Goal: Information Seeking & Learning: Check status

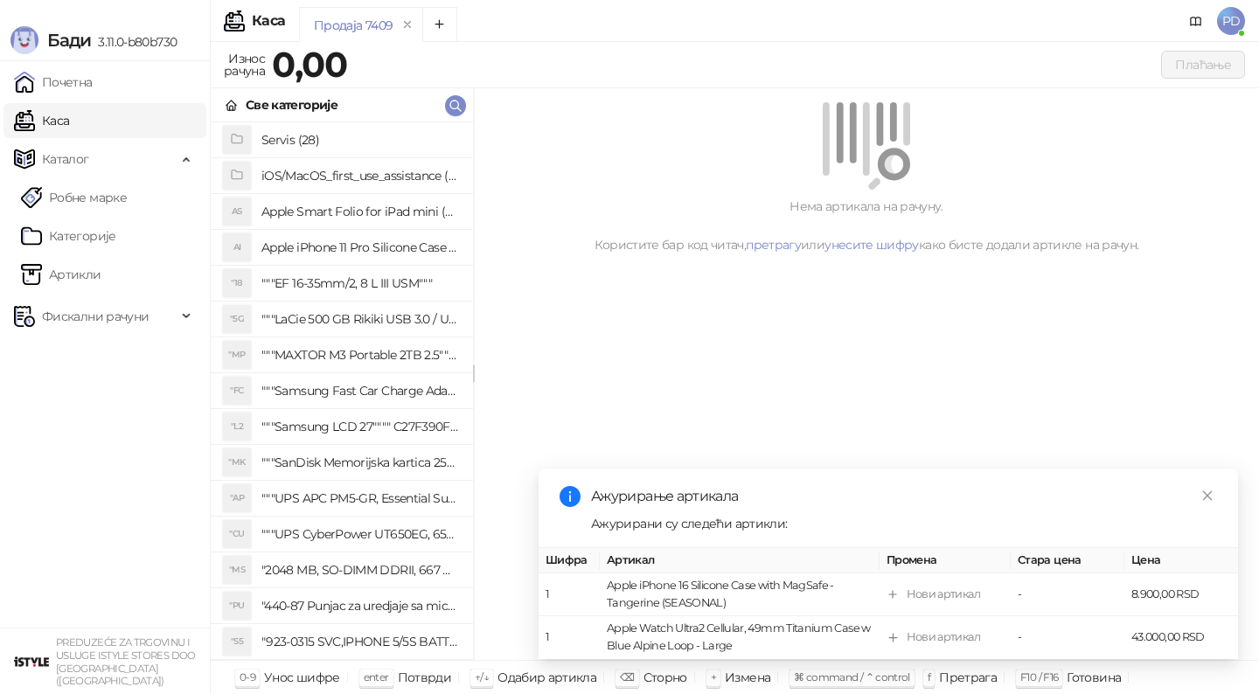
click at [133, 330] on span "Фискални рачуни" at bounding box center [95, 316] width 107 height 35
click at [1208, 496] on icon "close" at bounding box center [1207, 496] width 12 height 12
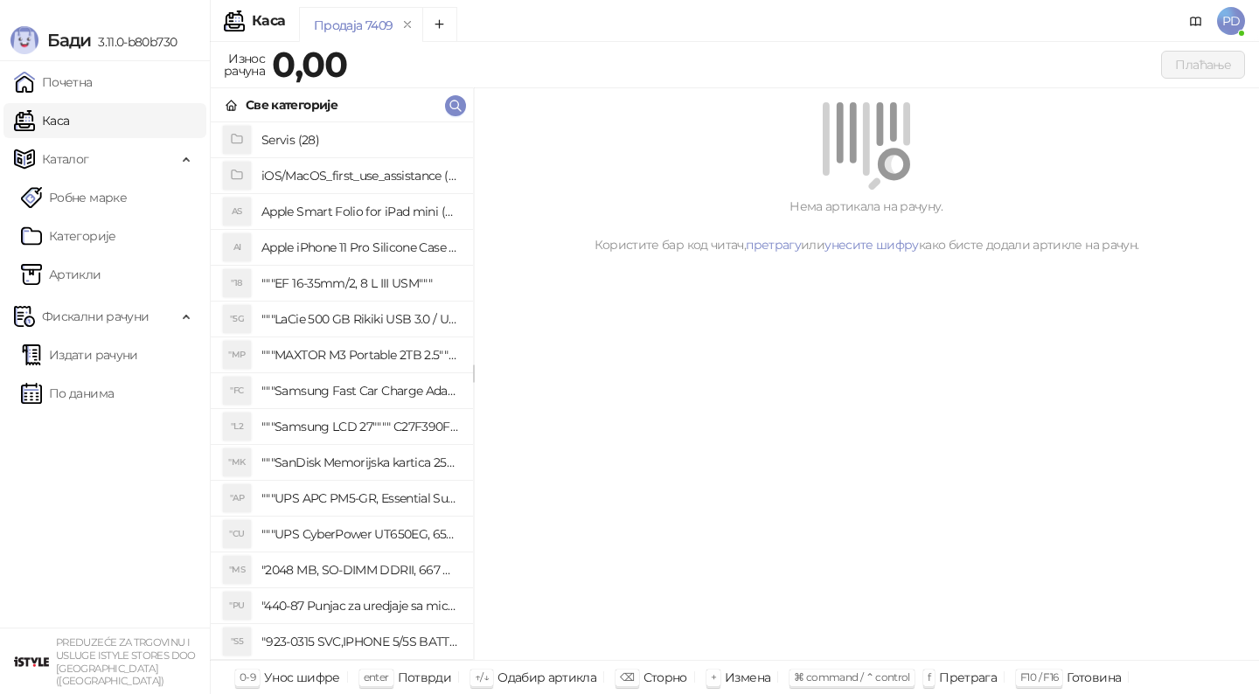
click at [128, 372] on ul "Издати рачуни По данима" at bounding box center [105, 374] width 210 height 80
click at [121, 367] on link "Издати рачуни" at bounding box center [79, 354] width 117 height 35
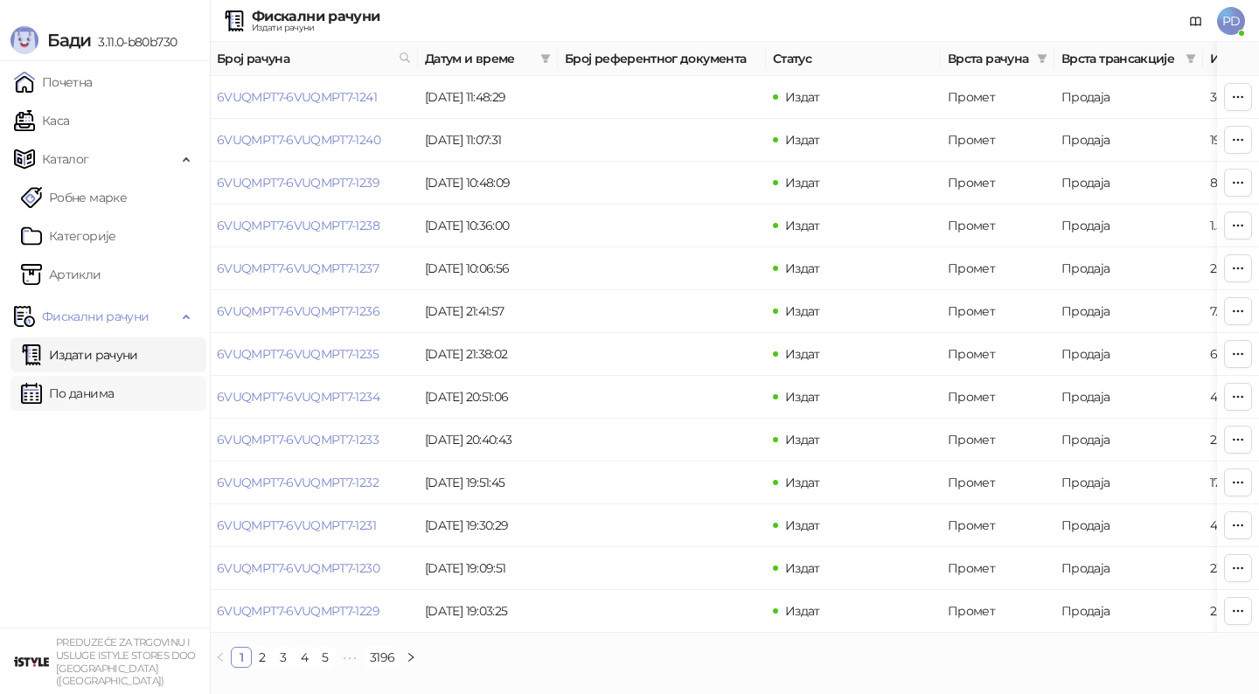
click at [85, 391] on link "По данима" at bounding box center [67, 393] width 93 height 35
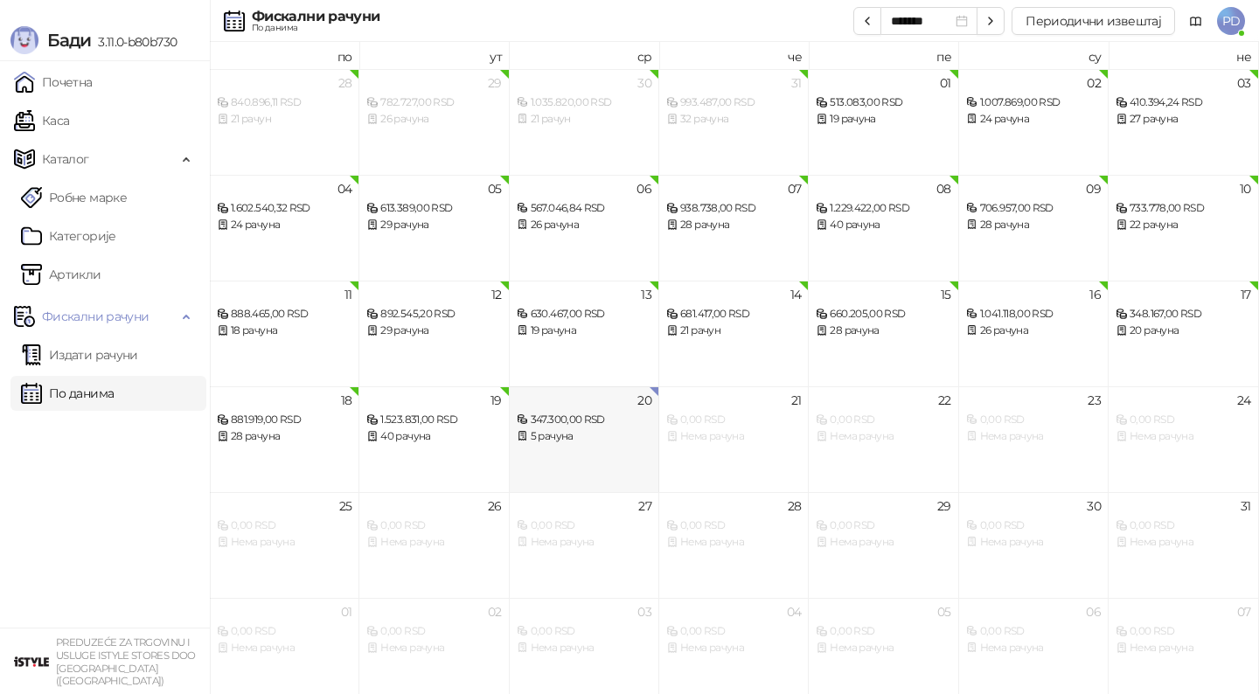
click at [556, 459] on div "20 347.300,00 RSD 5 рачуна" at bounding box center [584, 439] width 149 height 106
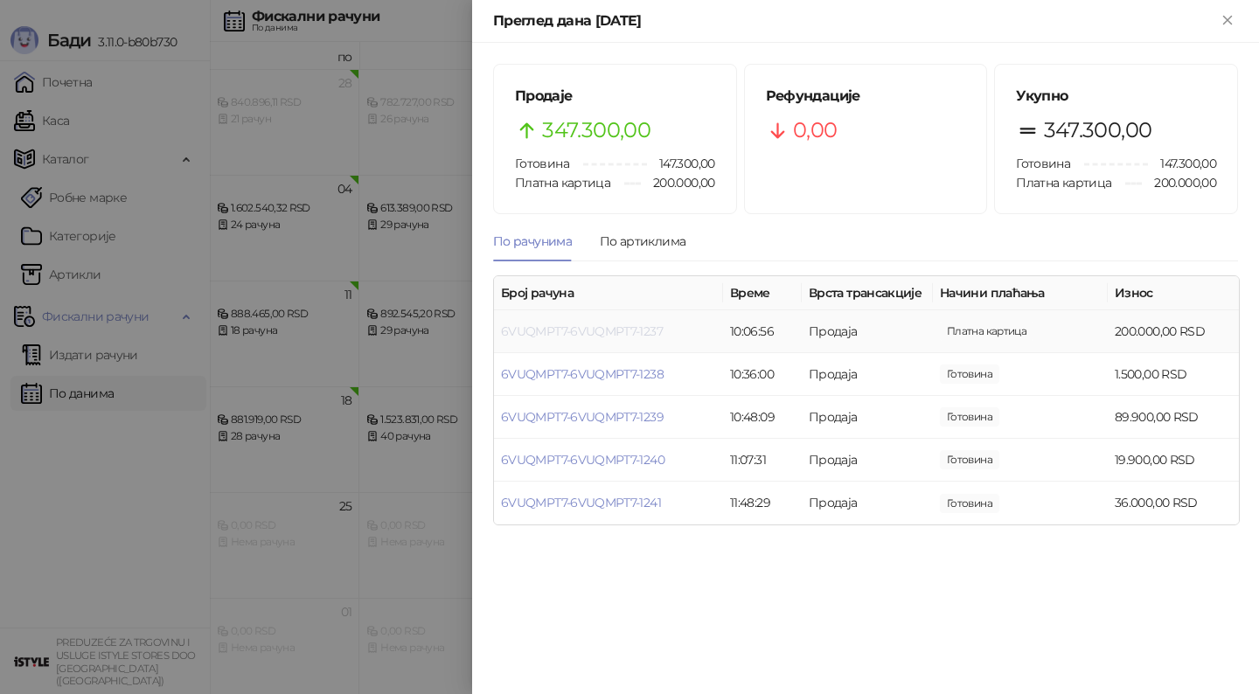
click at [583, 332] on link "6VUQMPT7-6VUQMPT7-1237" at bounding box center [582, 331] width 162 height 16
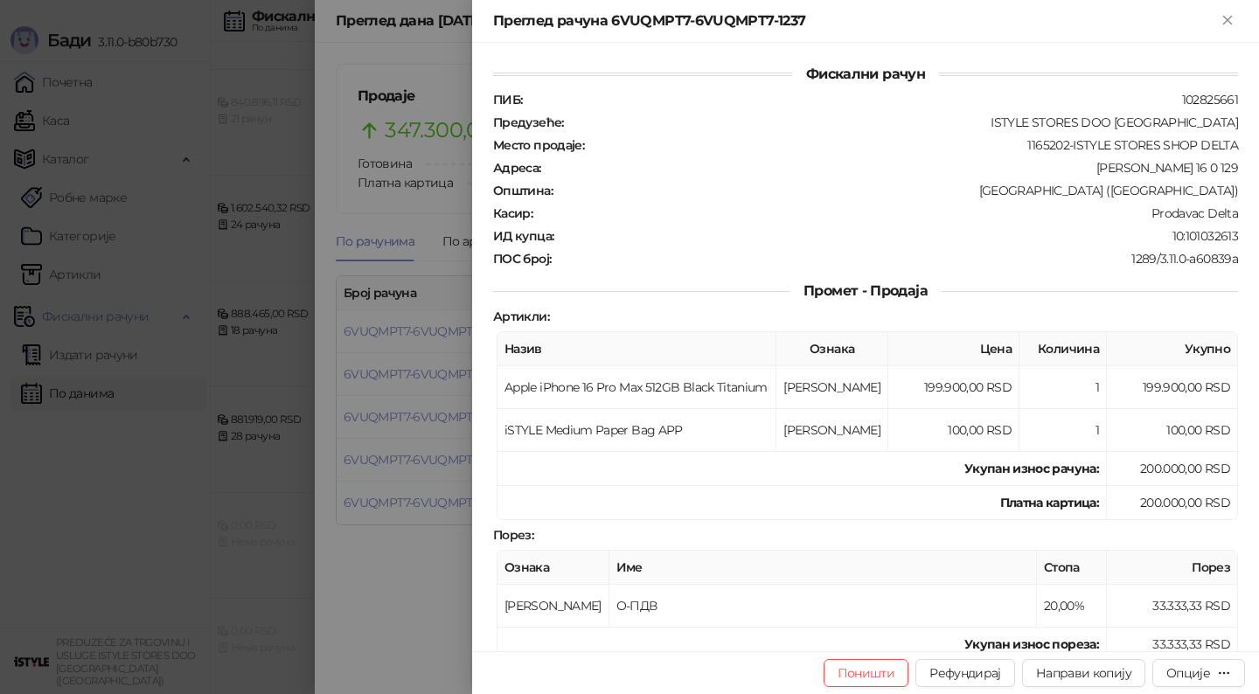
click at [448, 344] on div at bounding box center [629, 347] width 1259 height 694
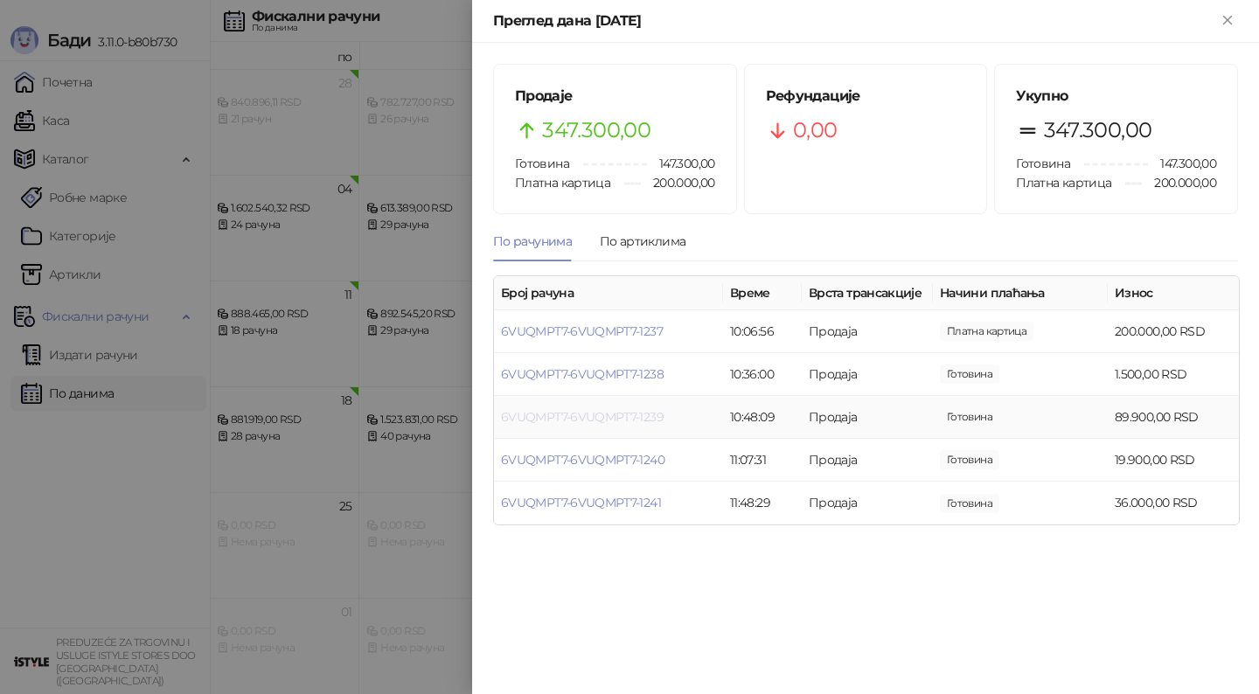
click at [594, 416] on link "6VUQMPT7-6VUQMPT7-1239" at bounding box center [582, 417] width 163 height 16
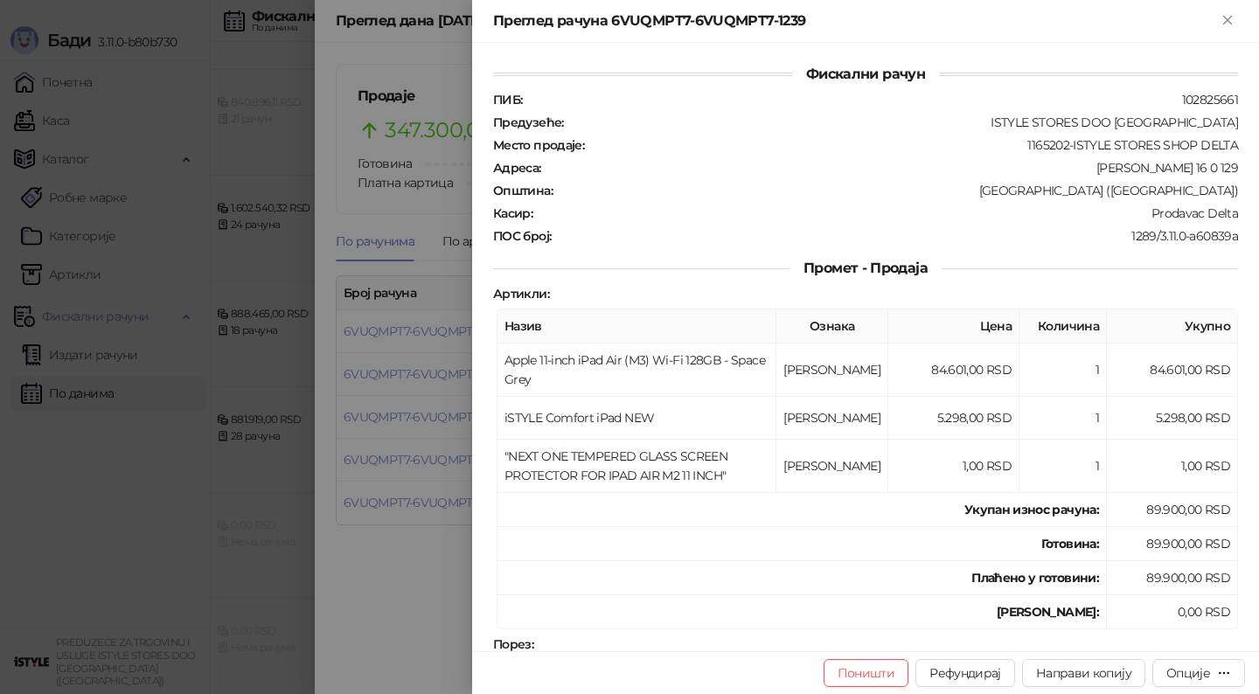
click at [421, 433] on div at bounding box center [629, 347] width 1259 height 694
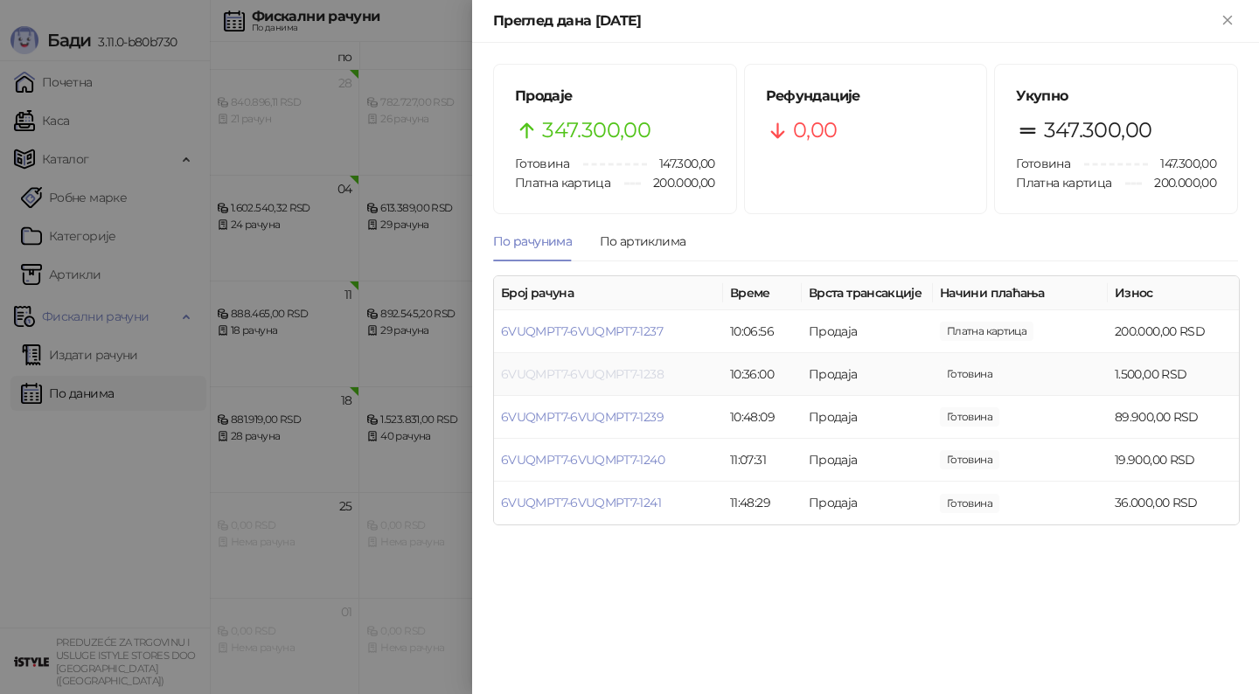
click at [543, 374] on link "6VUQMPT7-6VUQMPT7-1238" at bounding box center [582, 374] width 163 height 16
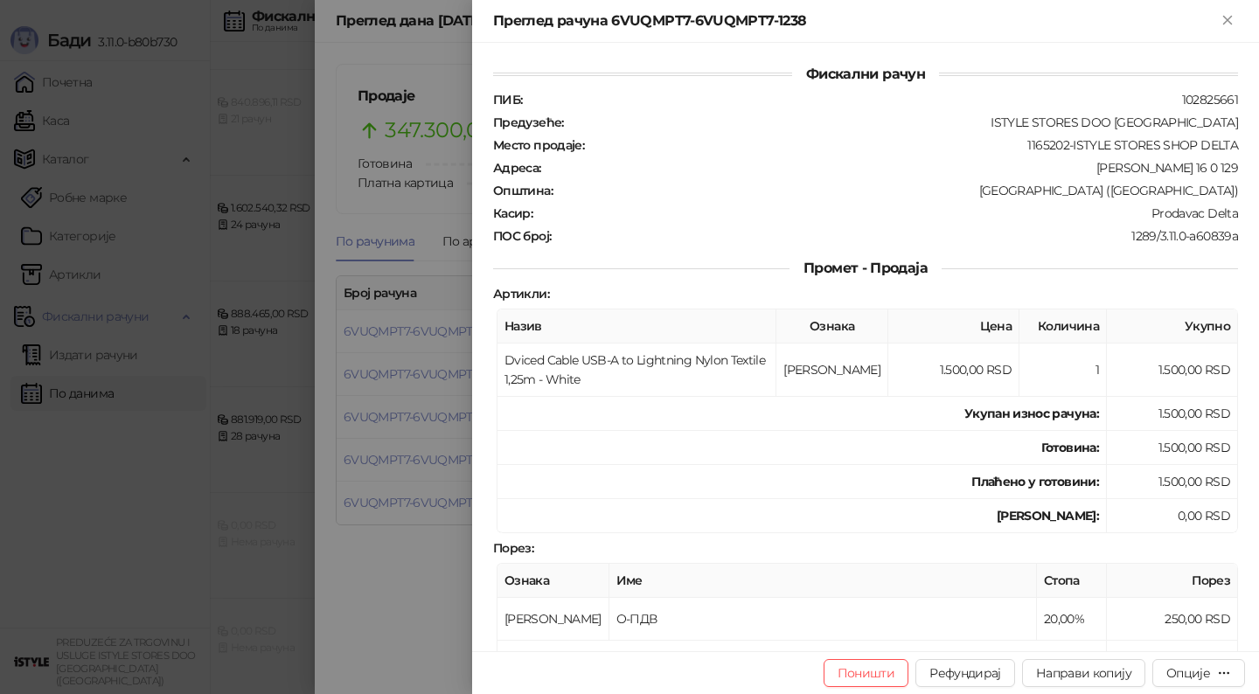
click at [436, 445] on div at bounding box center [629, 347] width 1259 height 694
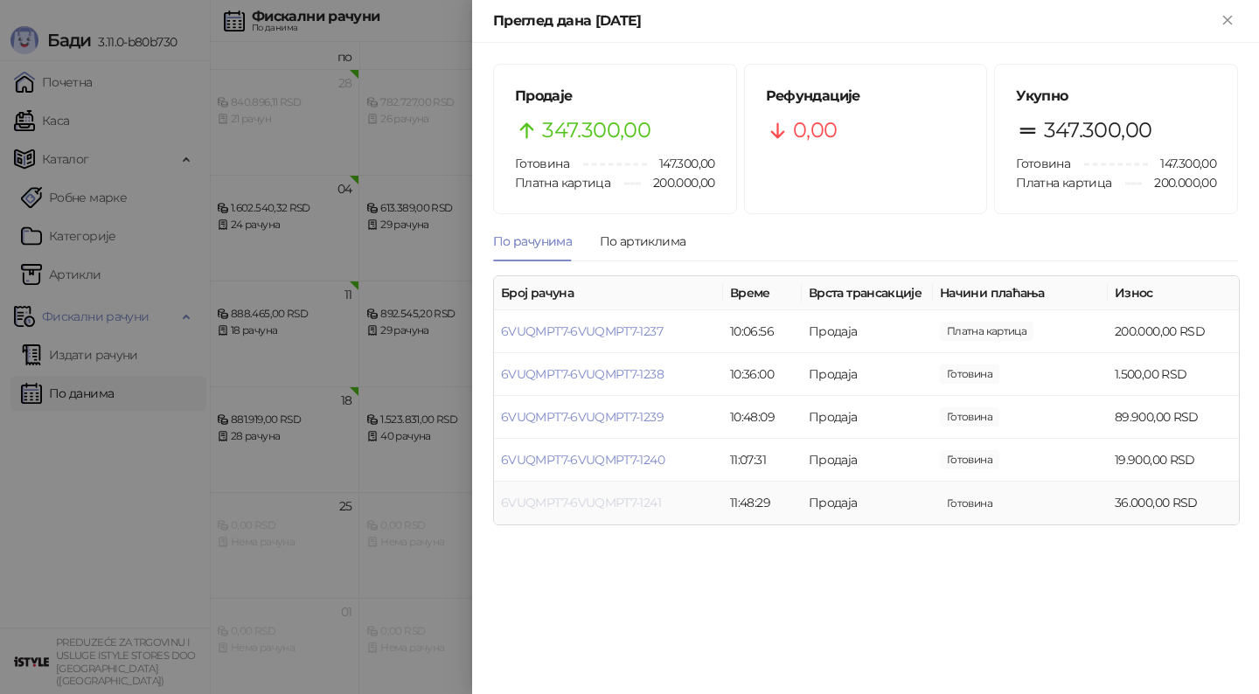
click at [568, 509] on link "6VUQMPT7-6VUQMPT7-1241" at bounding box center [581, 503] width 160 height 16
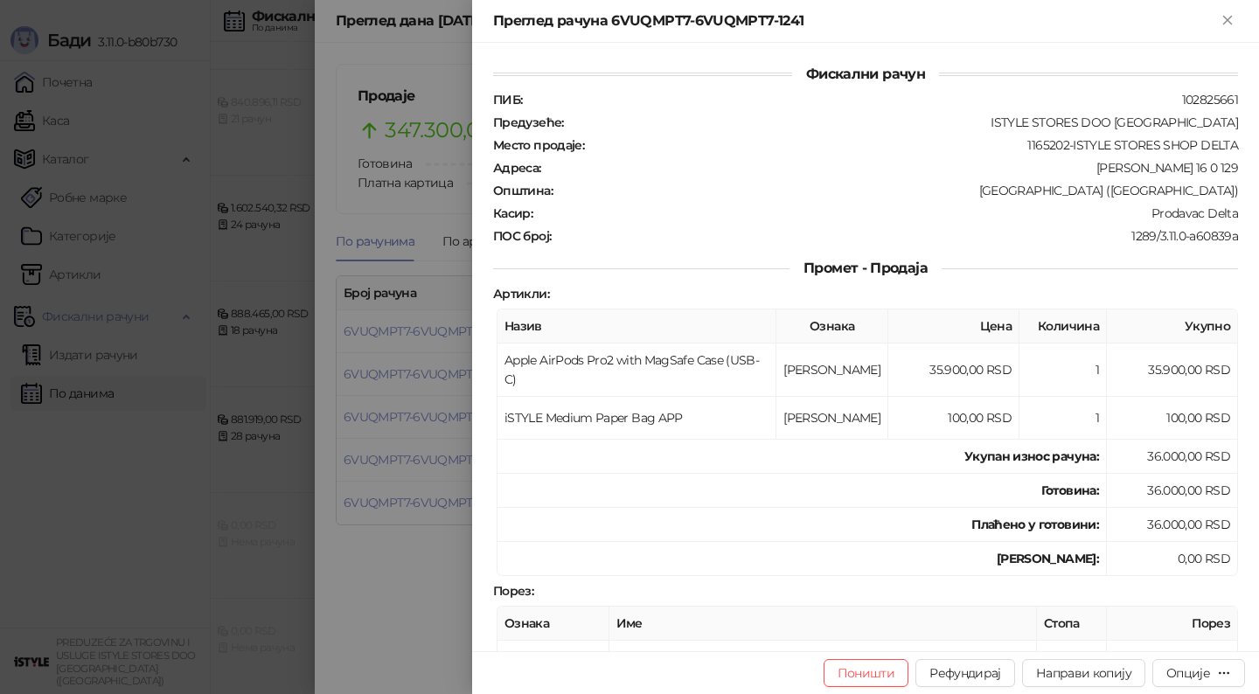
click at [267, 223] on div at bounding box center [629, 347] width 1259 height 694
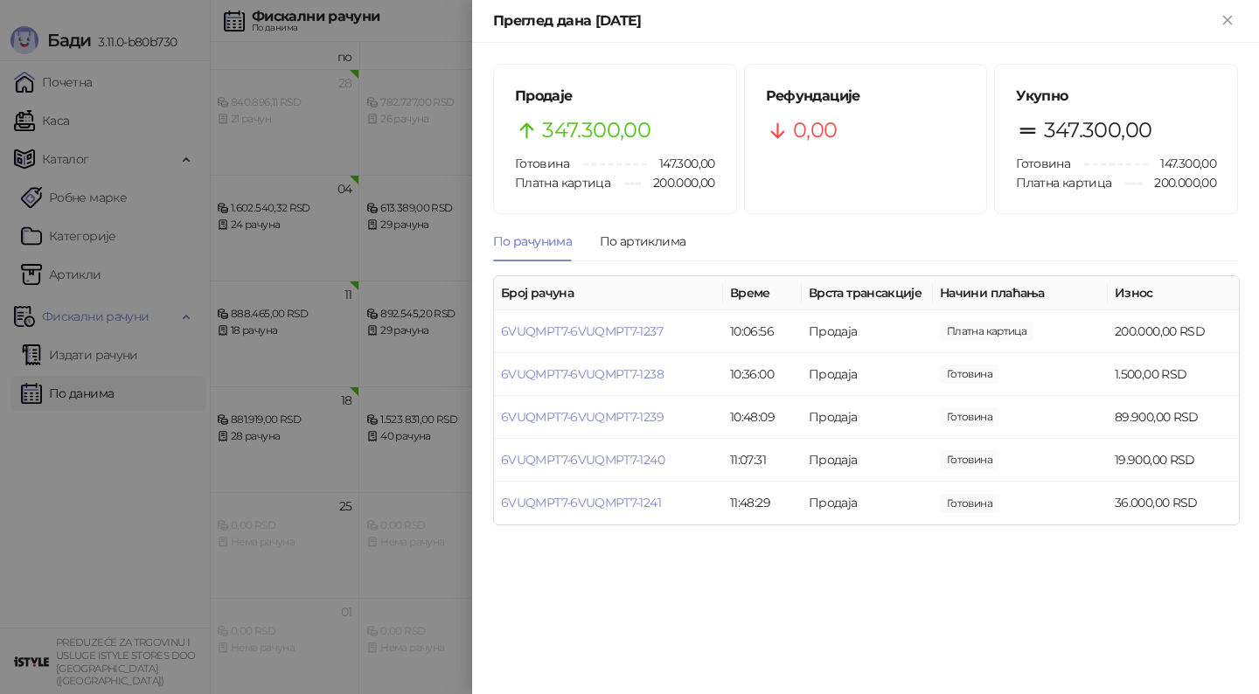
click at [102, 138] on div at bounding box center [629, 347] width 1259 height 694
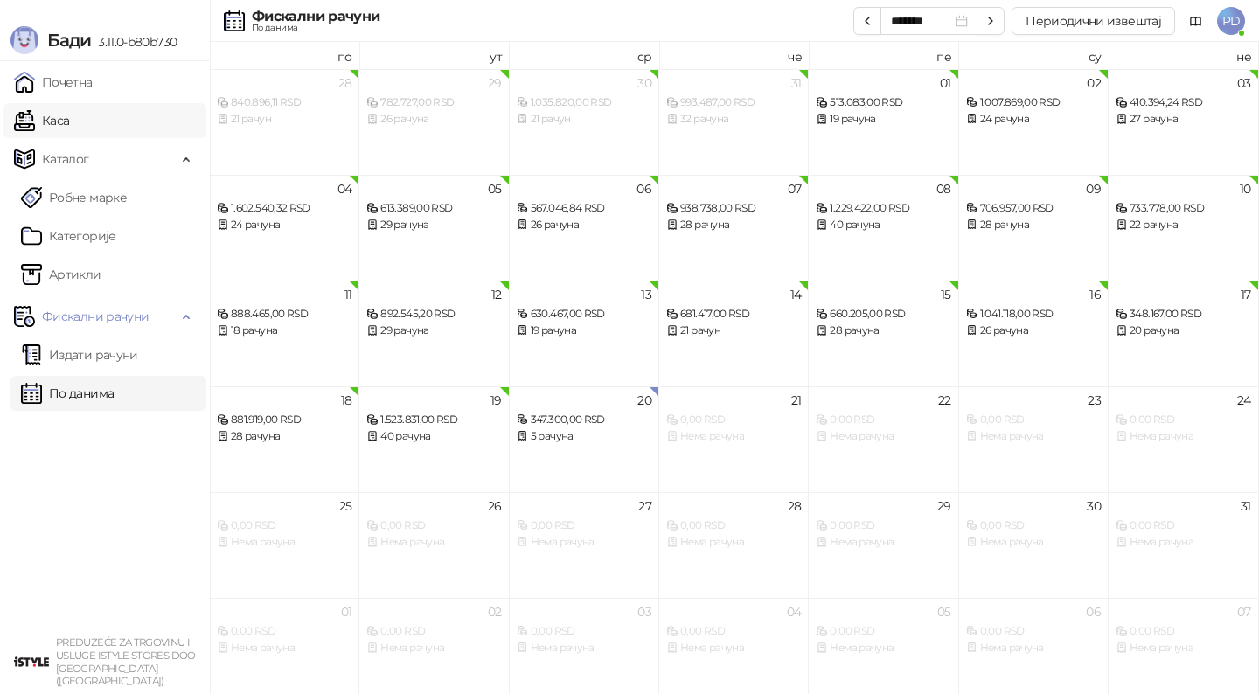
click at [69, 123] on link "Каса" at bounding box center [41, 120] width 55 height 35
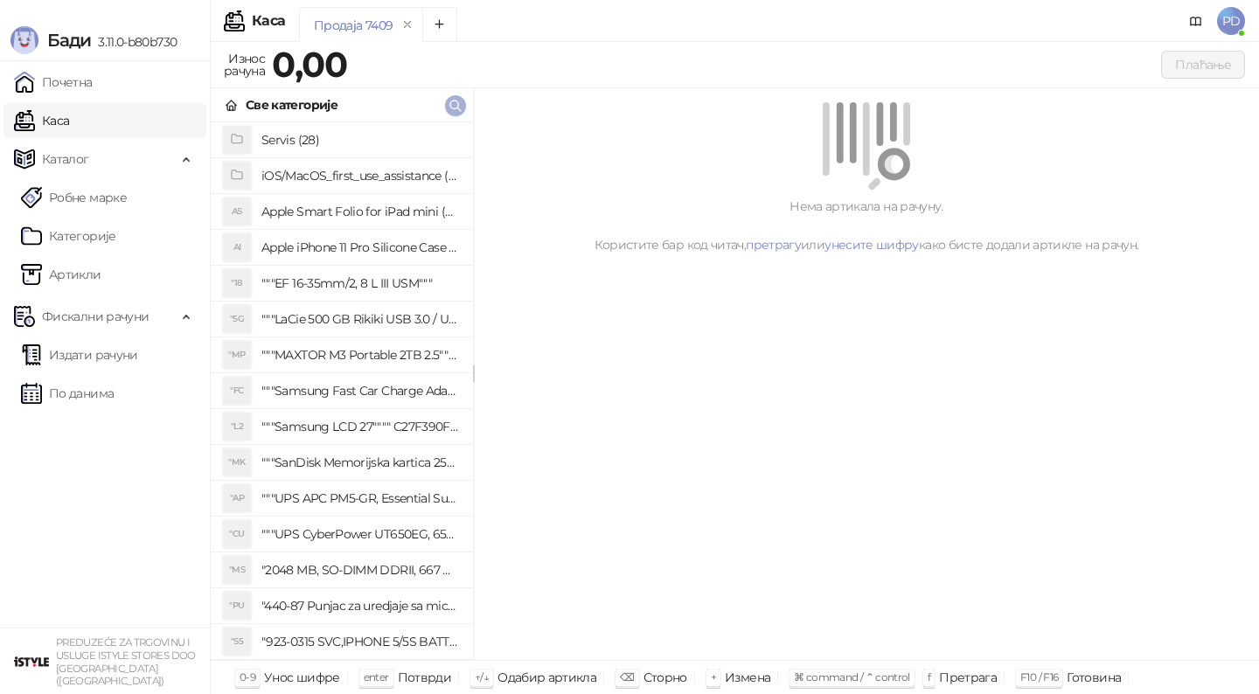
click at [452, 107] on icon "button" at bounding box center [455, 106] width 14 height 14
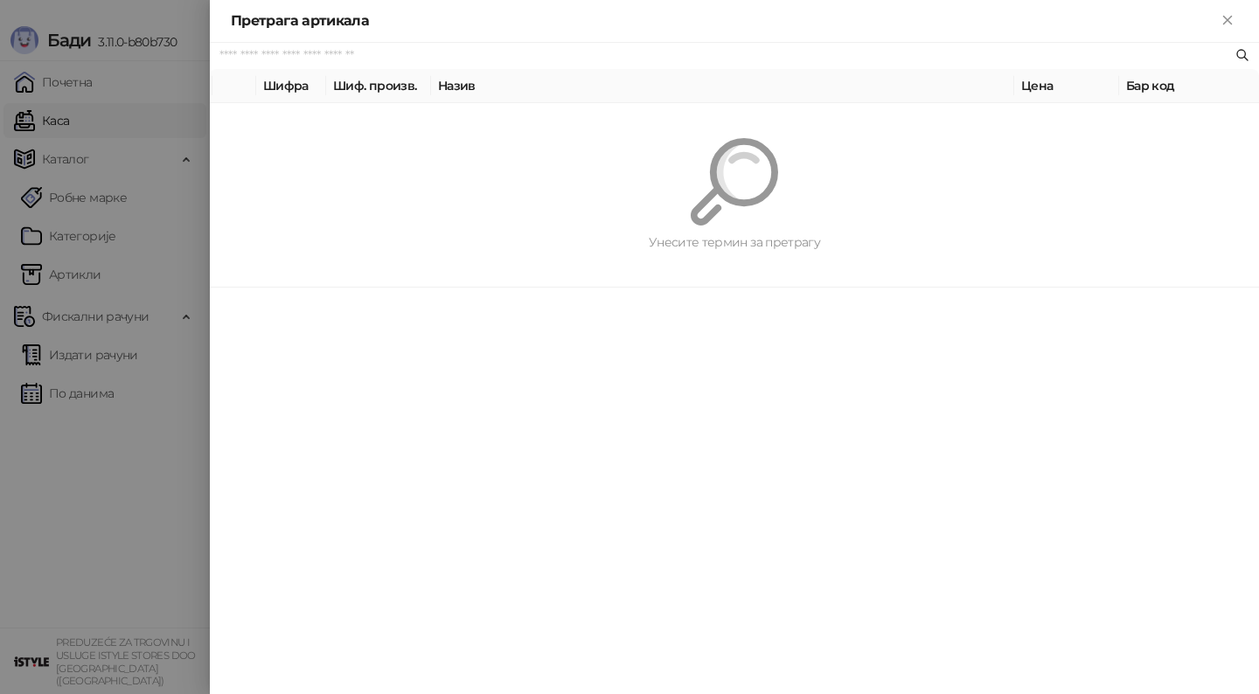
paste input "*********"
type input "*********"
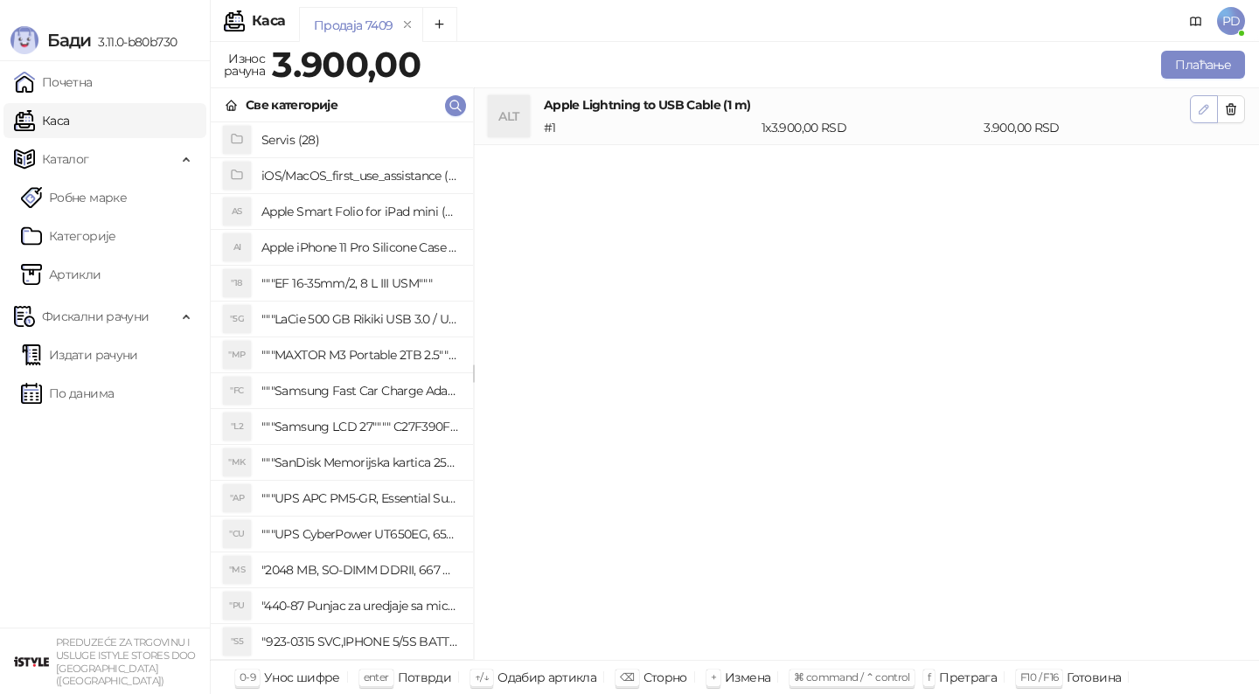
click at [1200, 112] on icon "button" at bounding box center [1204, 109] width 14 height 14
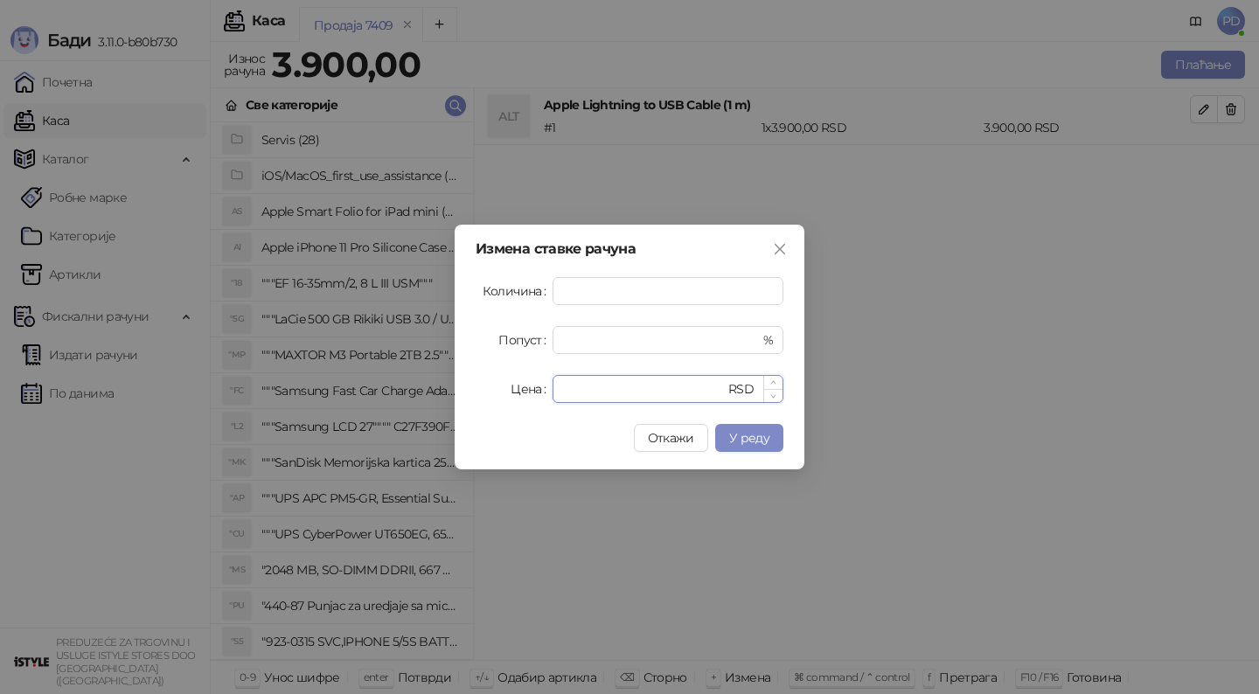
click at [657, 378] on input "****" at bounding box center [644, 389] width 162 height 26
click at [650, 383] on input "****" at bounding box center [644, 389] width 162 height 26
type input "****"
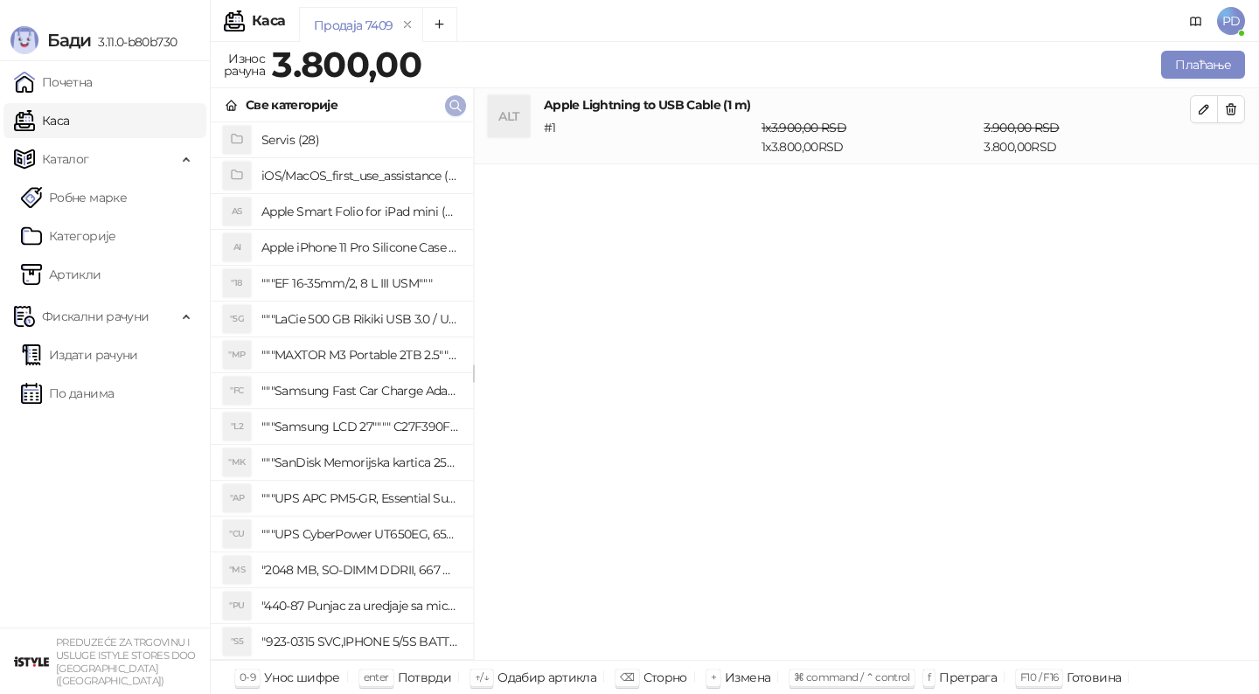
click at [453, 108] on icon "button" at bounding box center [455, 106] width 14 height 14
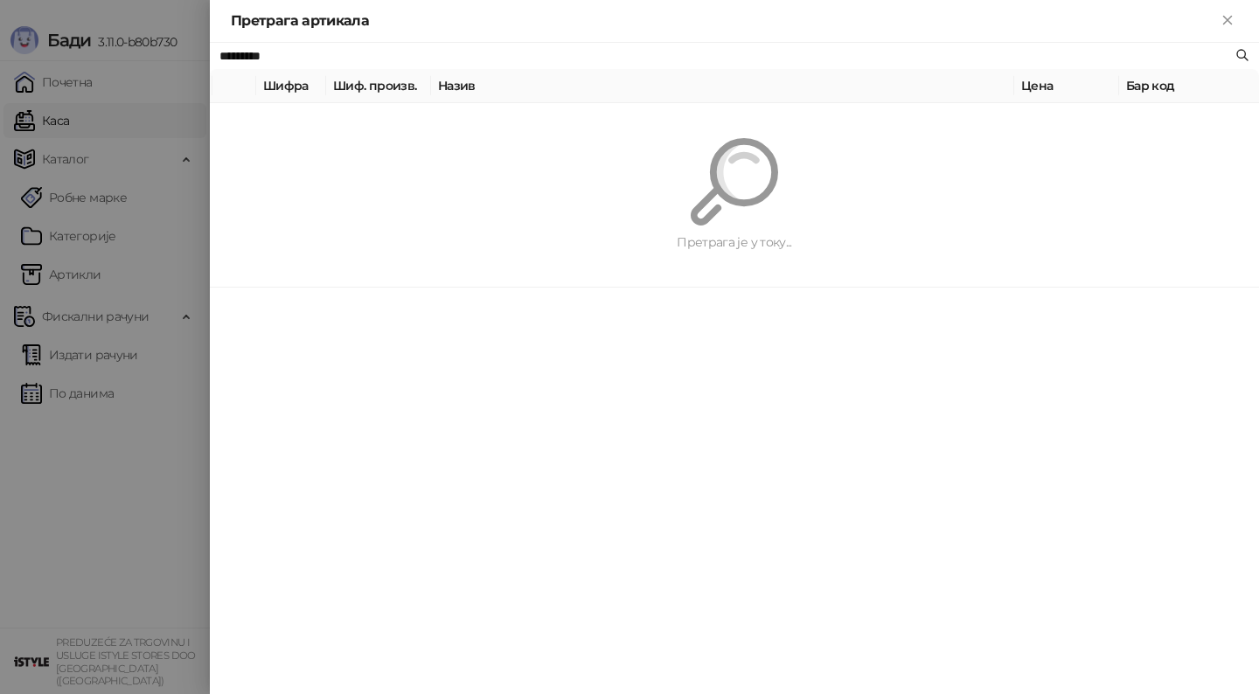
paste input "**********"
type input "**********"
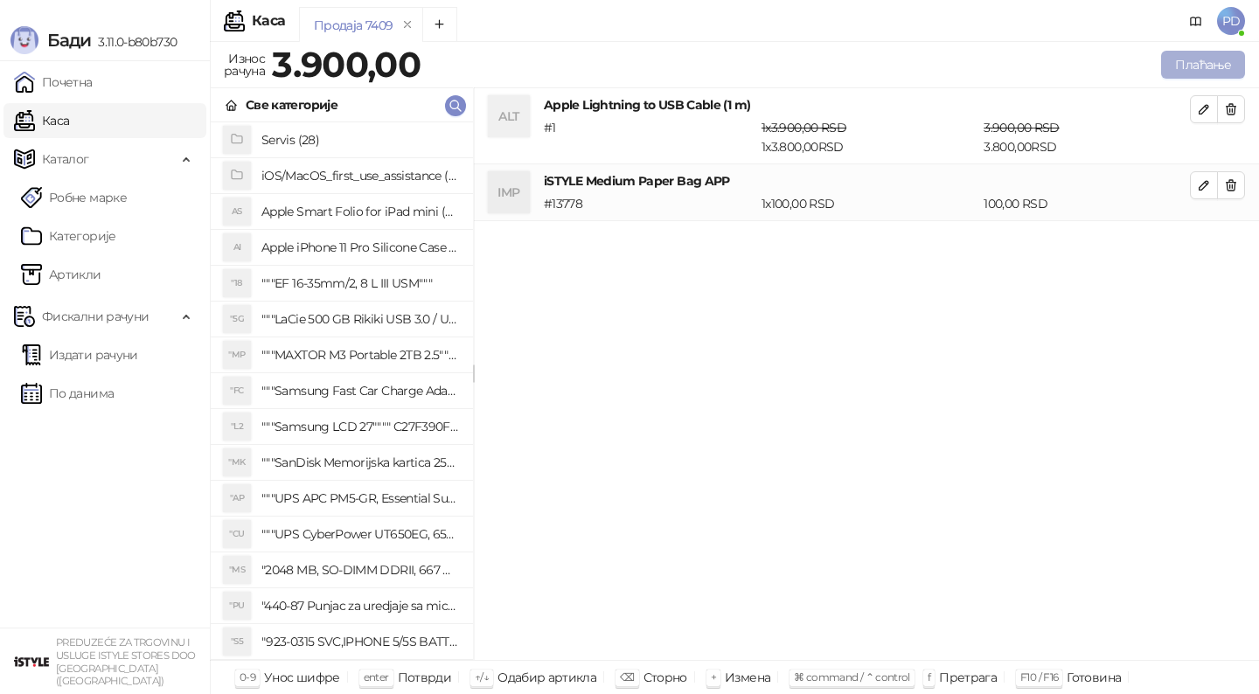
click at [1185, 70] on button "Плаћање" at bounding box center [1203, 65] width 84 height 28
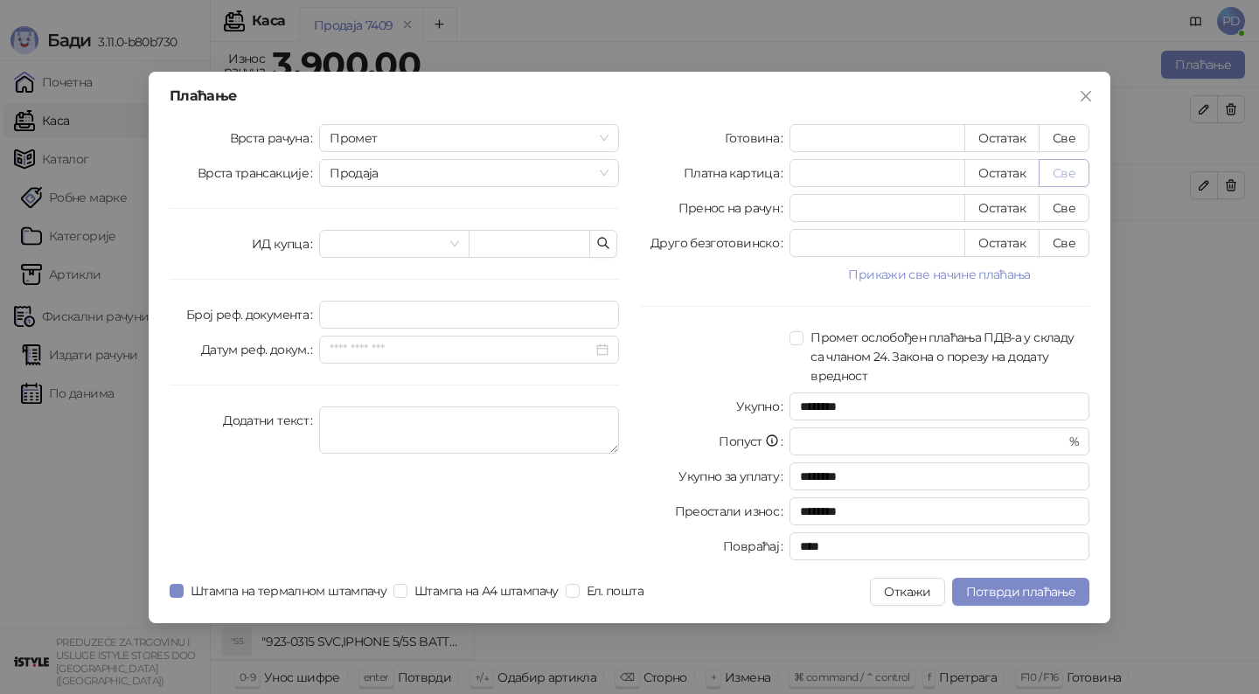
click at [1066, 173] on button "Све" at bounding box center [1063, 173] width 51 height 28
type input "****"
click at [1022, 583] on button "Потврди плаћање" at bounding box center [1020, 592] width 137 height 28
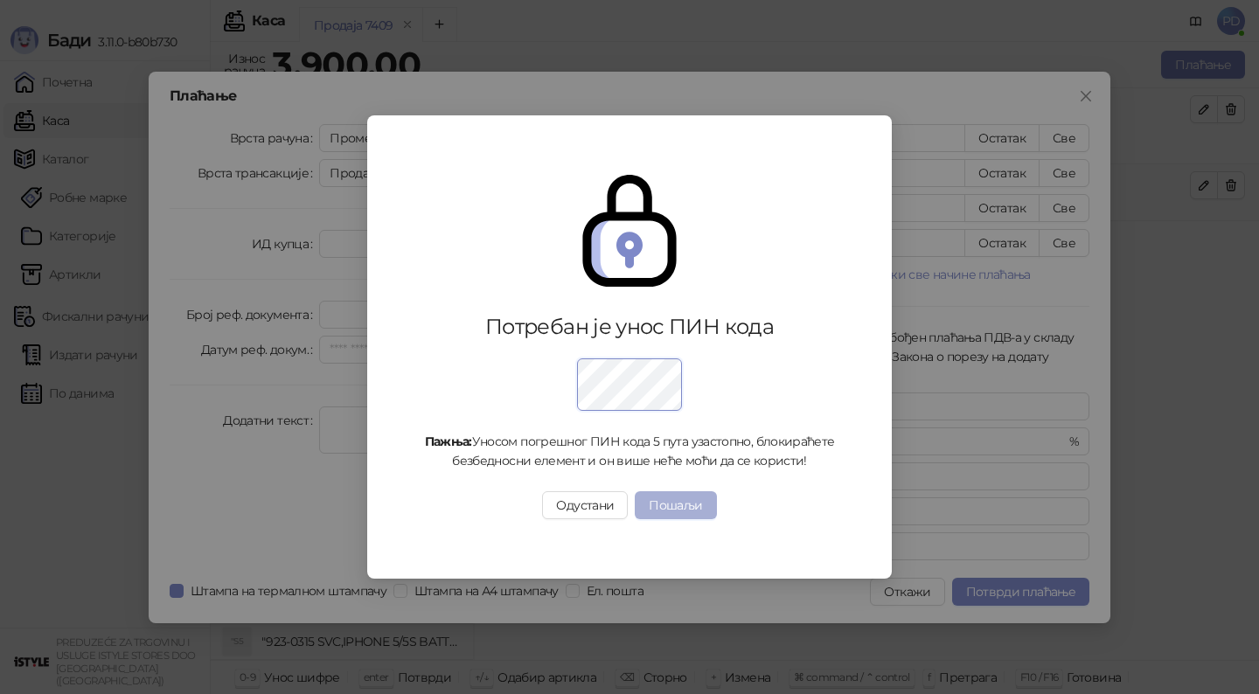
click at [687, 511] on button "Пошаљи" at bounding box center [675, 505] width 81 height 28
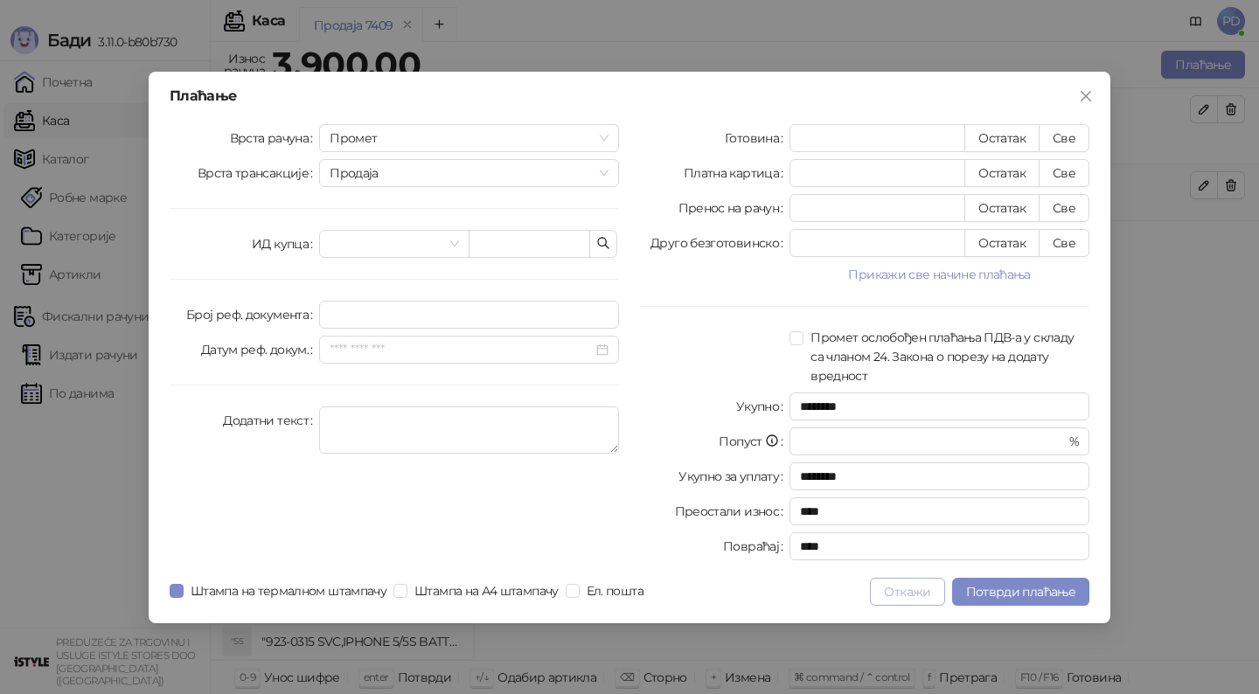
click at [878, 594] on button "Откажи" at bounding box center [907, 592] width 74 height 28
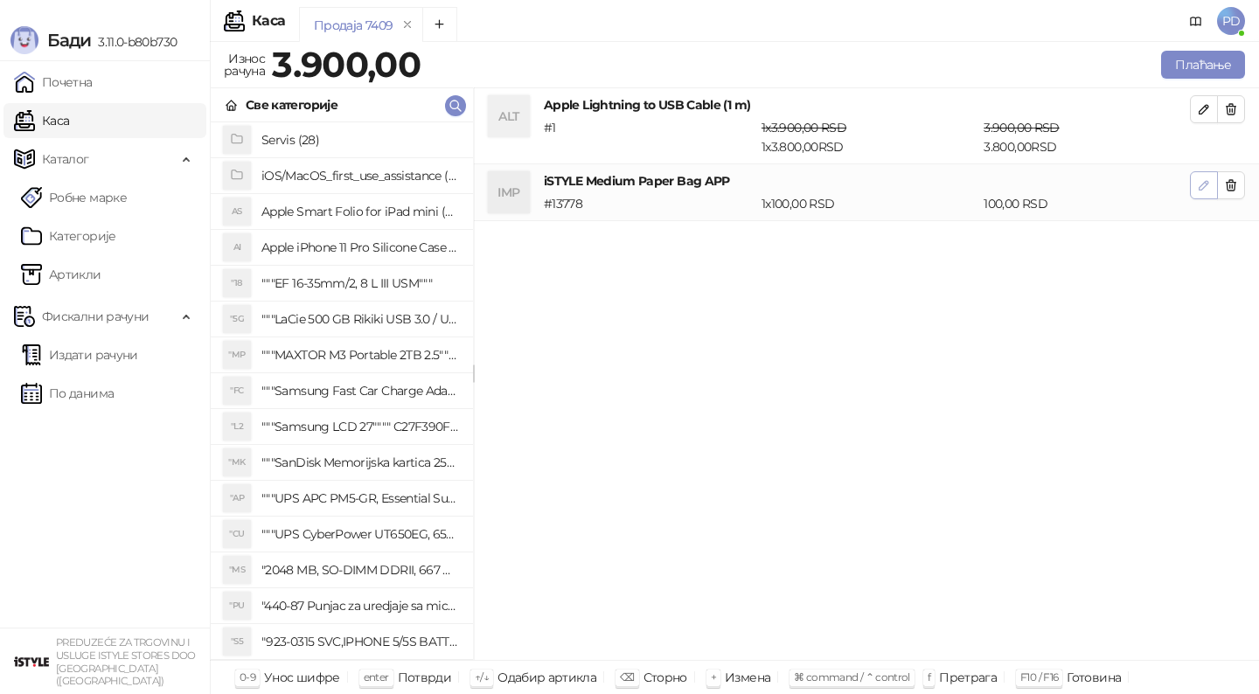
click at [1203, 189] on icon "button" at bounding box center [1204, 185] width 14 height 14
type input "***"
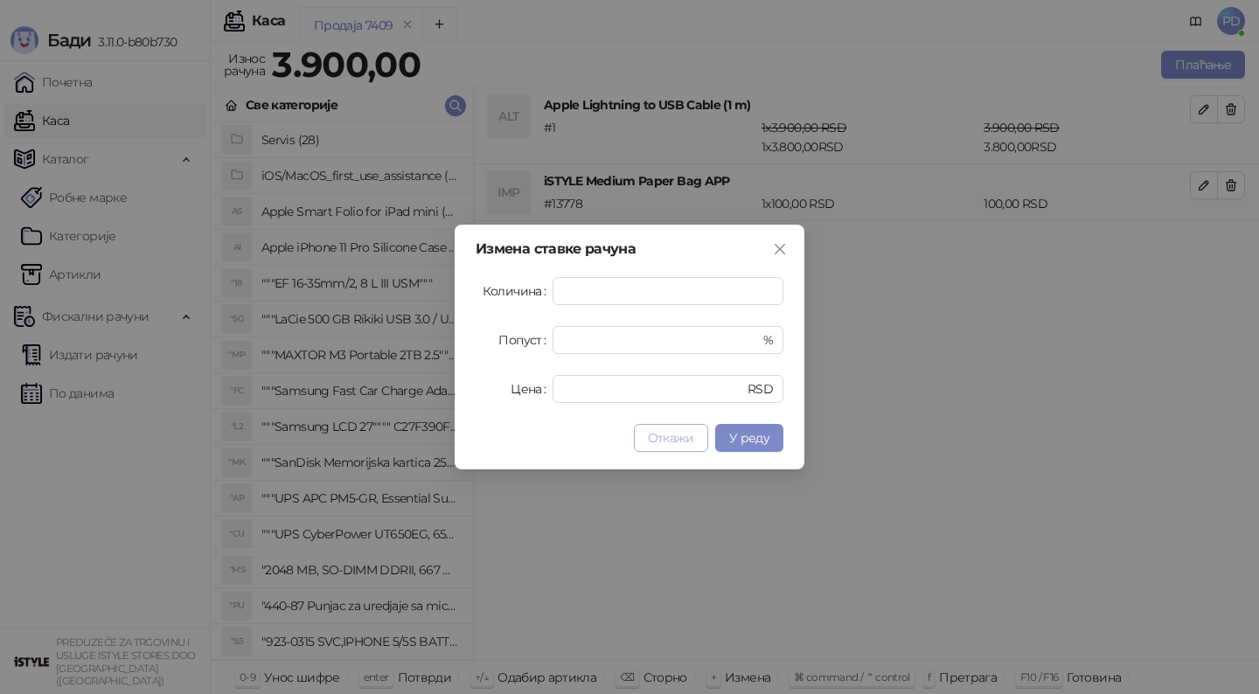
click at [692, 431] on span "Откажи" at bounding box center [671, 438] width 46 height 16
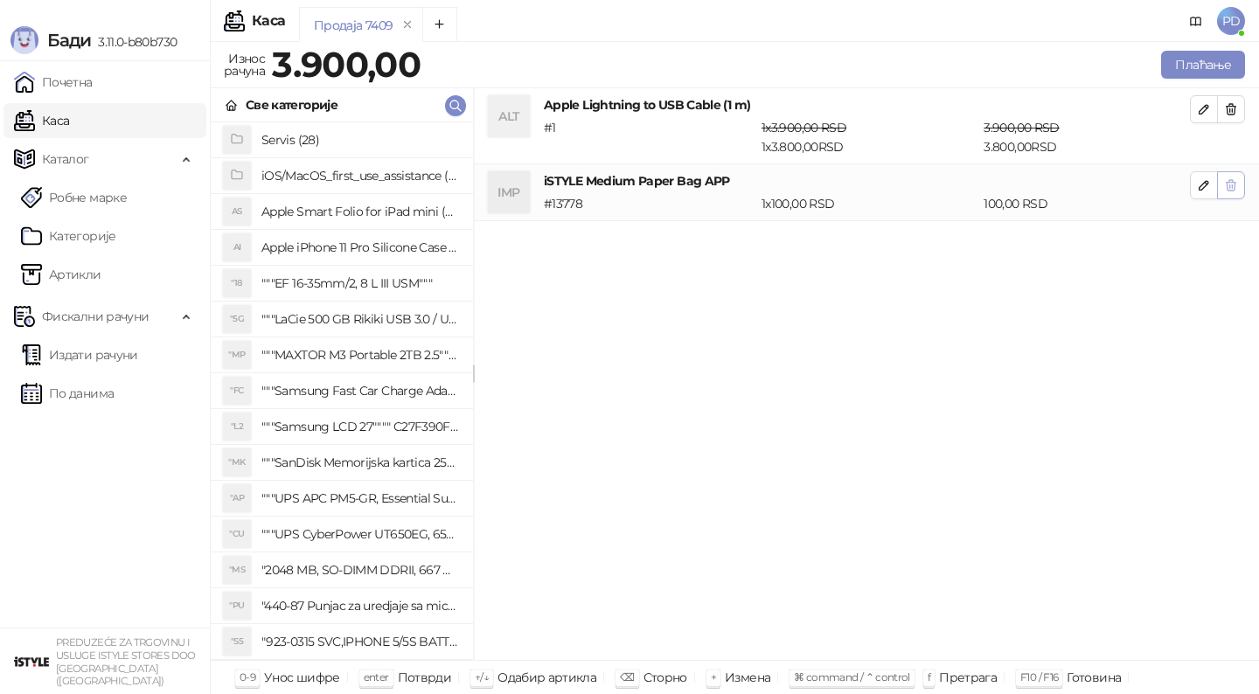
click at [1232, 184] on icon "button" at bounding box center [1231, 185] width 14 height 14
click at [1234, 111] on icon "button" at bounding box center [1231, 109] width 10 height 10
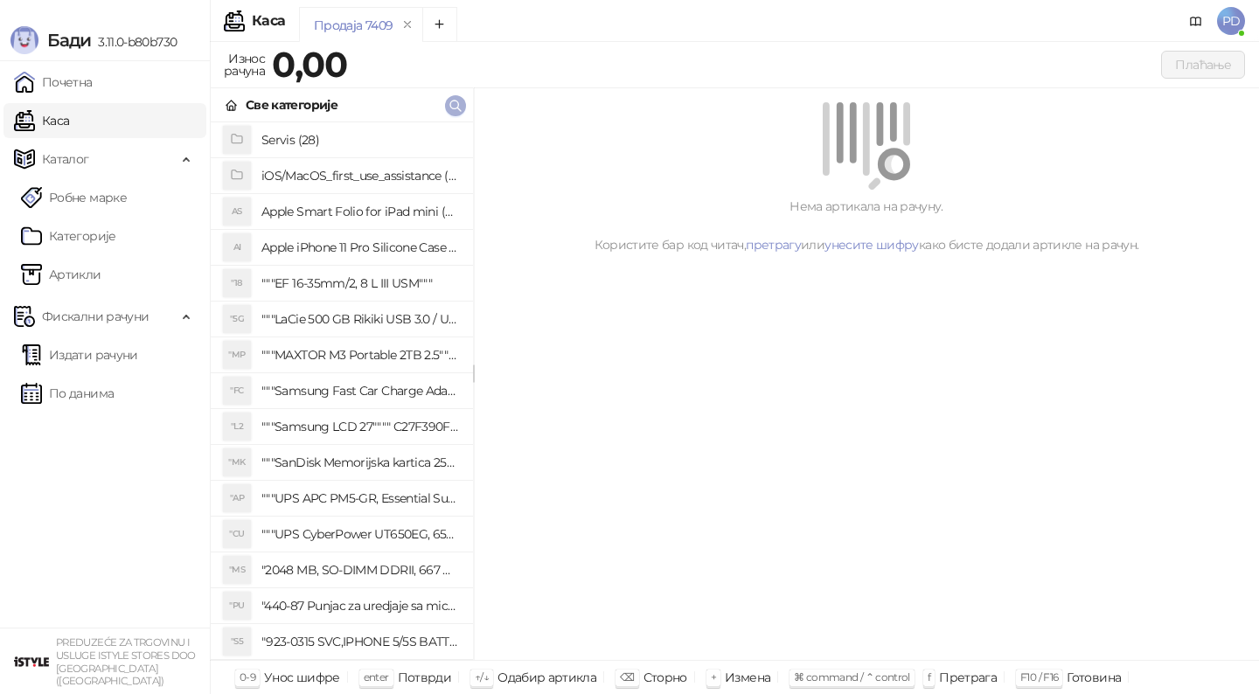
click at [447, 106] on button "button" at bounding box center [455, 105] width 21 height 21
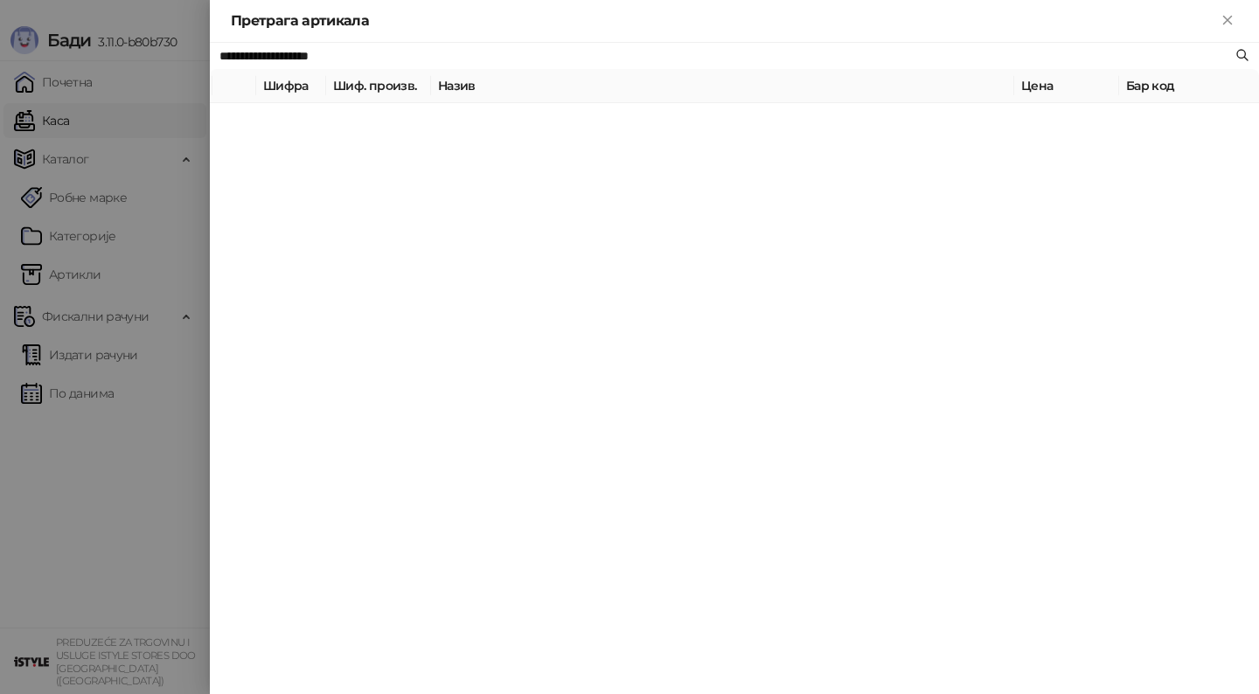
paste input "text"
type input "*********"
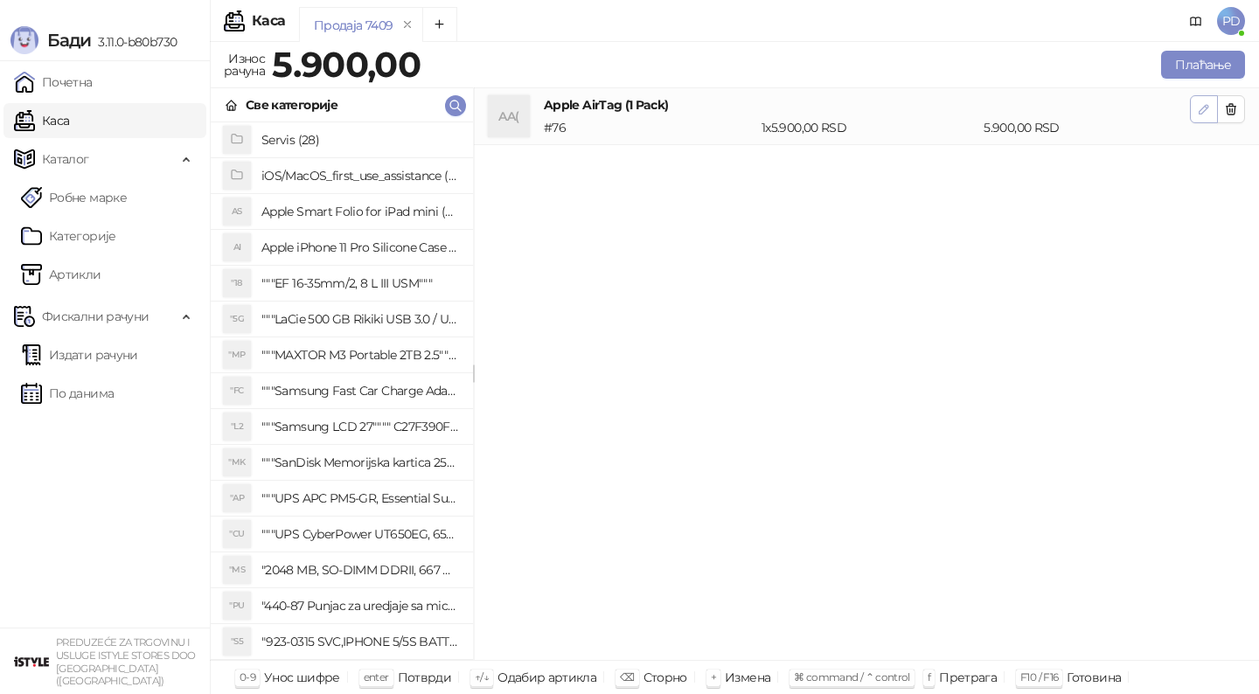
click at [1207, 122] on button "button" at bounding box center [1204, 109] width 28 height 28
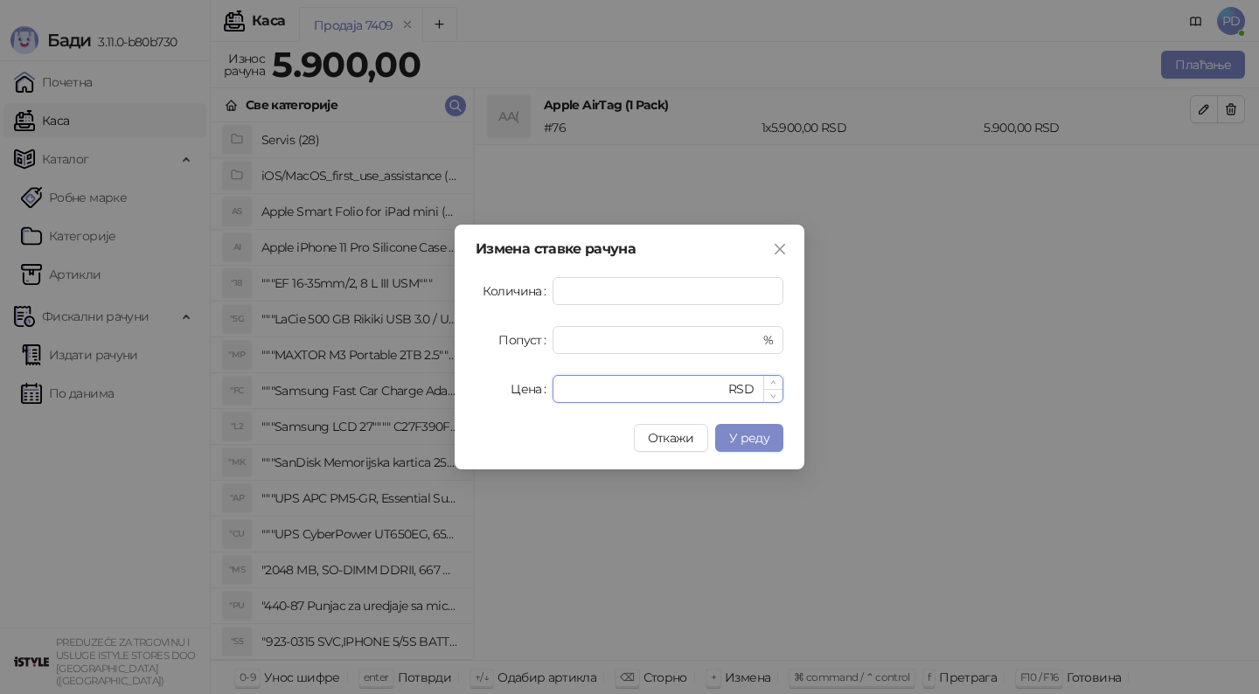
click at [705, 387] on input "****" at bounding box center [644, 389] width 162 height 26
type input "****"
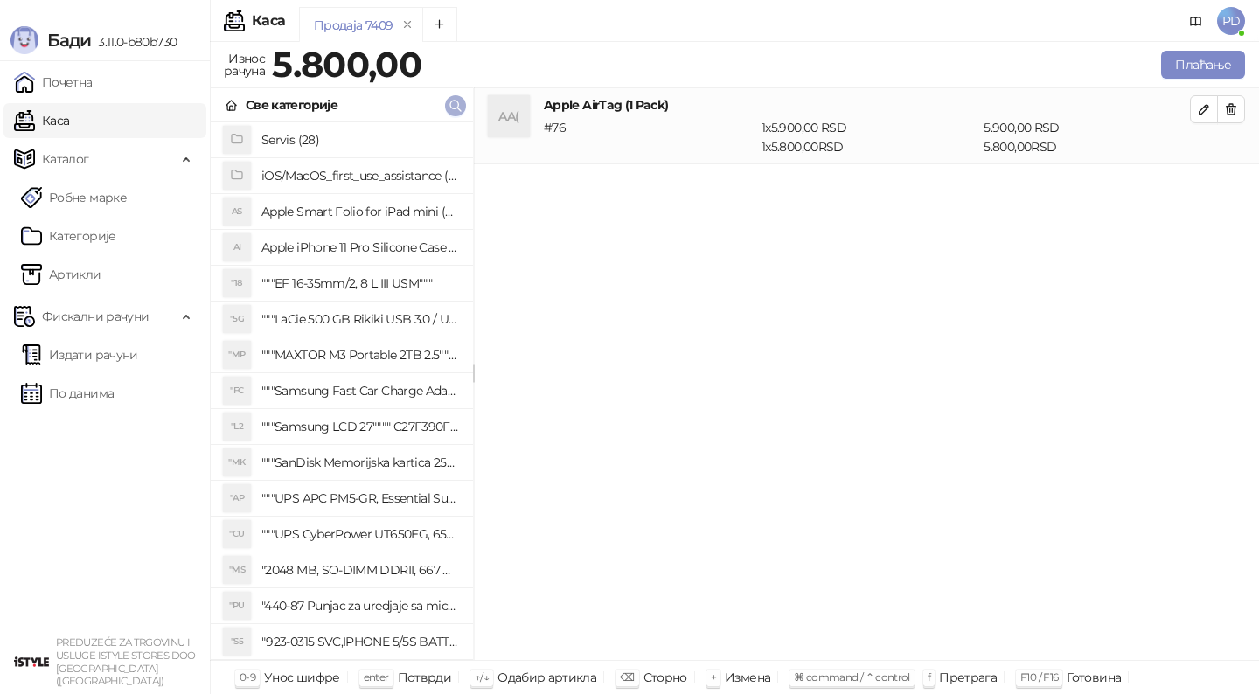
click at [454, 108] on icon "button" at bounding box center [455, 106] width 10 height 10
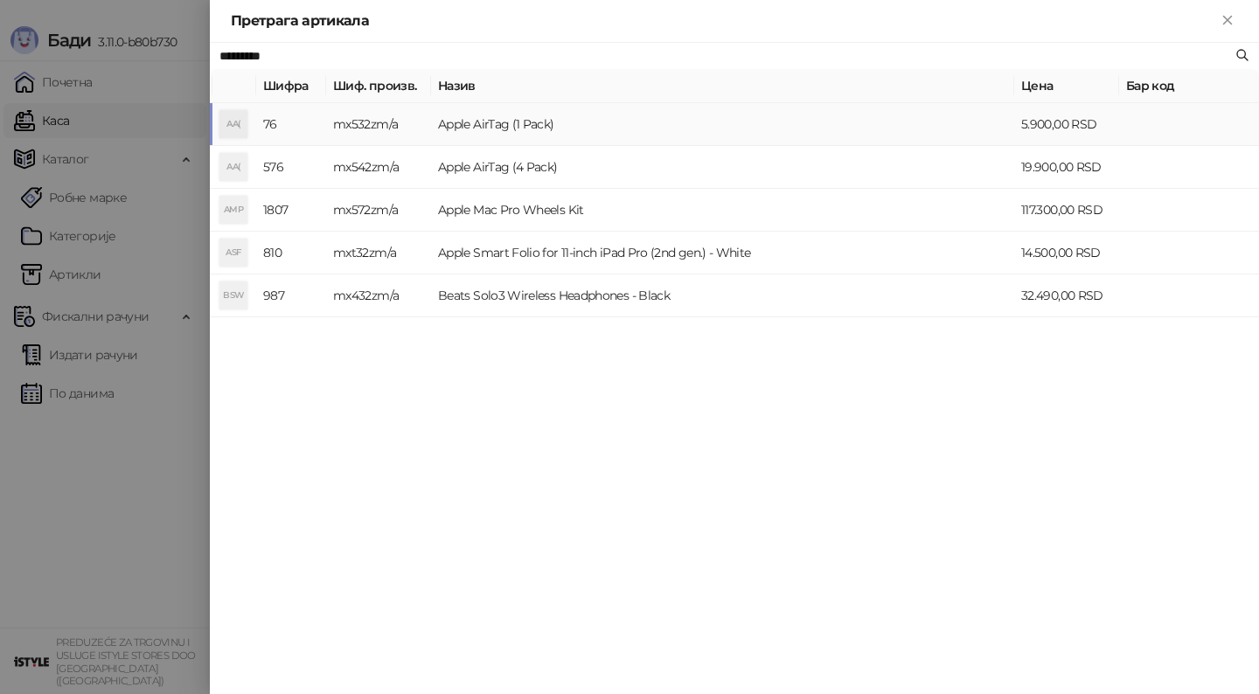
paste input "**********"
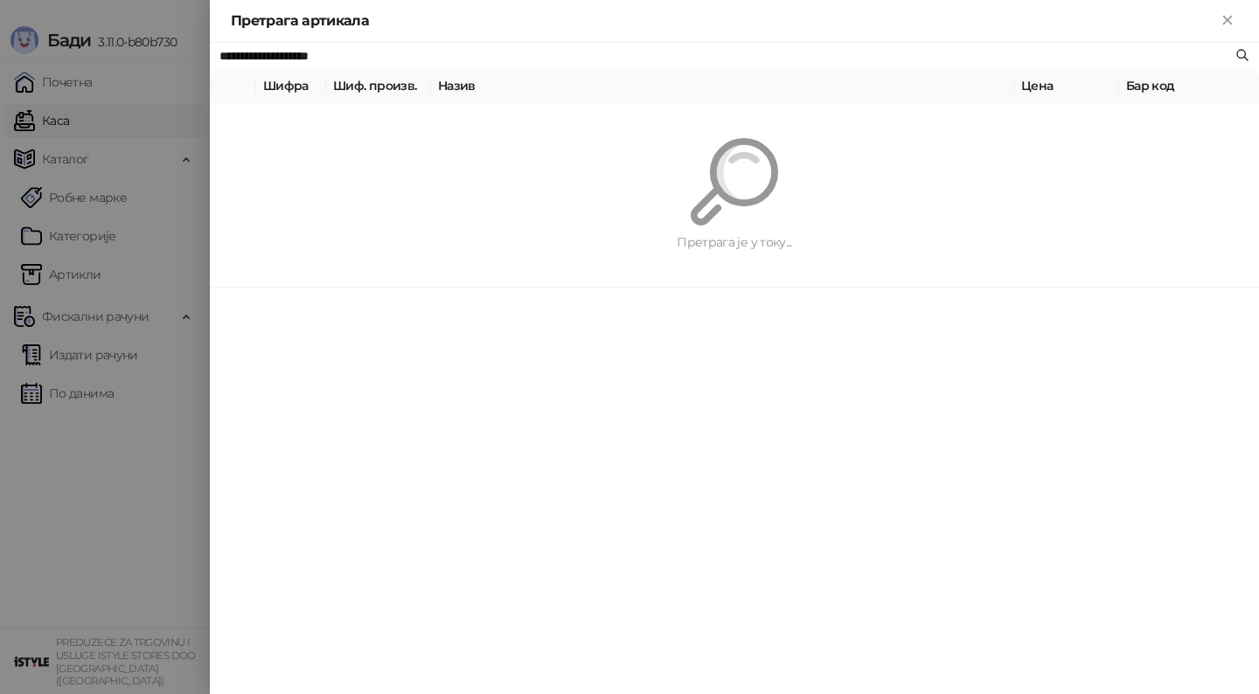
type input "**********"
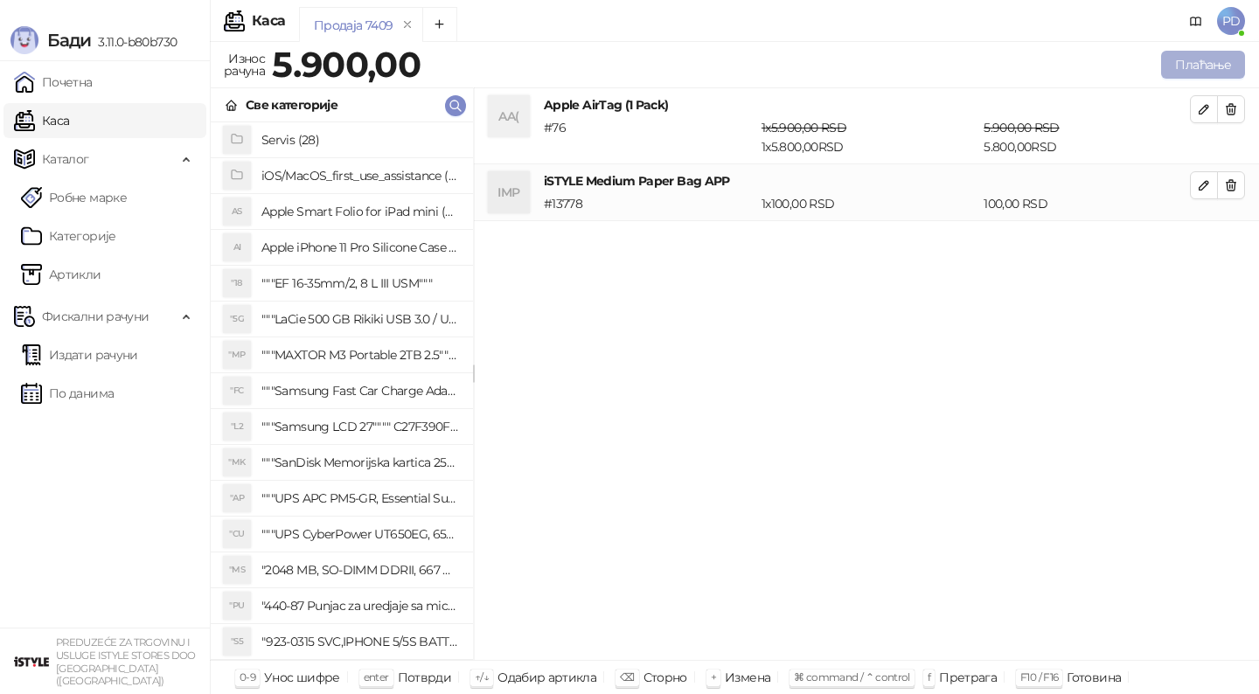
click at [1205, 62] on button "Плаћање" at bounding box center [1203, 65] width 84 height 28
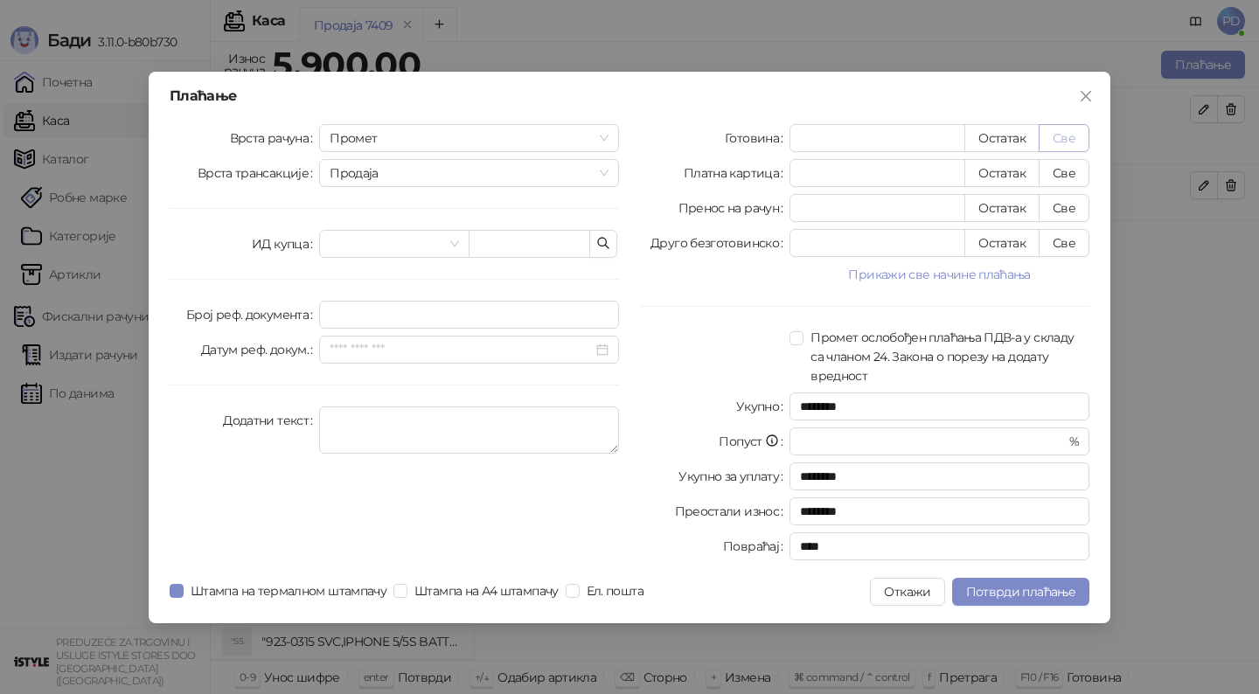
click at [1072, 141] on button "Све" at bounding box center [1063, 138] width 51 height 28
type input "****"
click at [1138, 500] on div "Плаћање Врста рачуна Промет Врста трансакције Продаја ИД купца Број реф. докуме…" at bounding box center [629, 347] width 1259 height 694
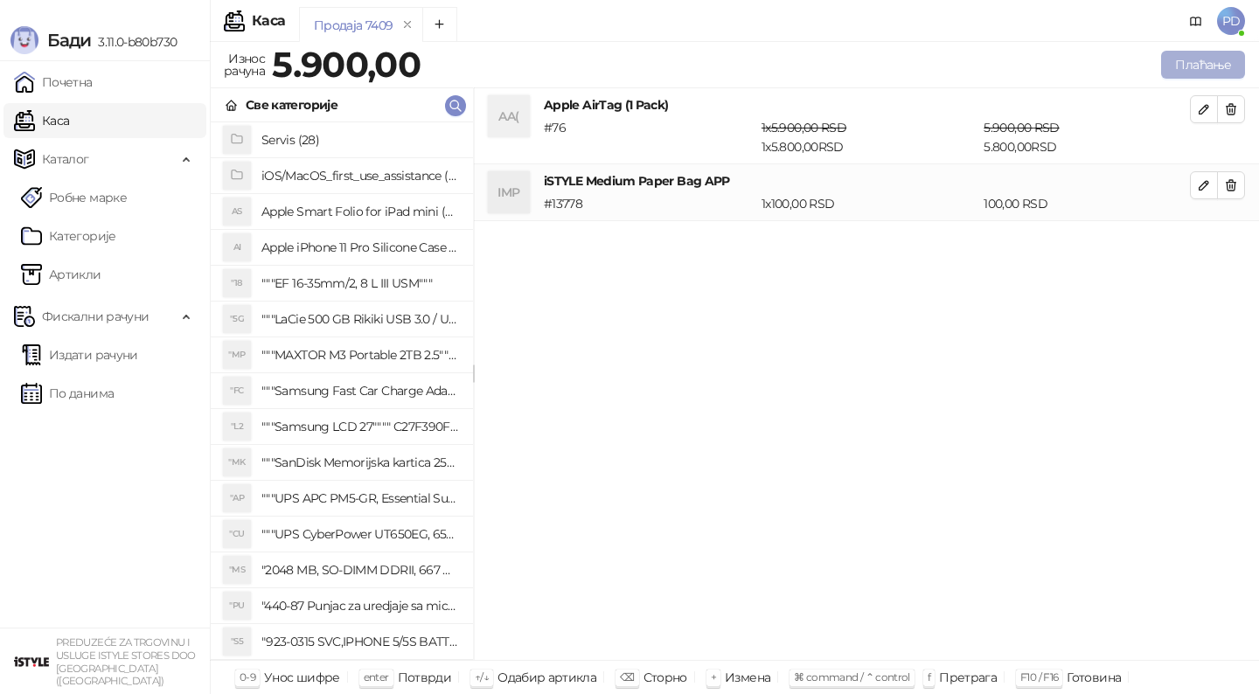
click at [1203, 65] on button "Плаћање" at bounding box center [1203, 65] width 84 height 28
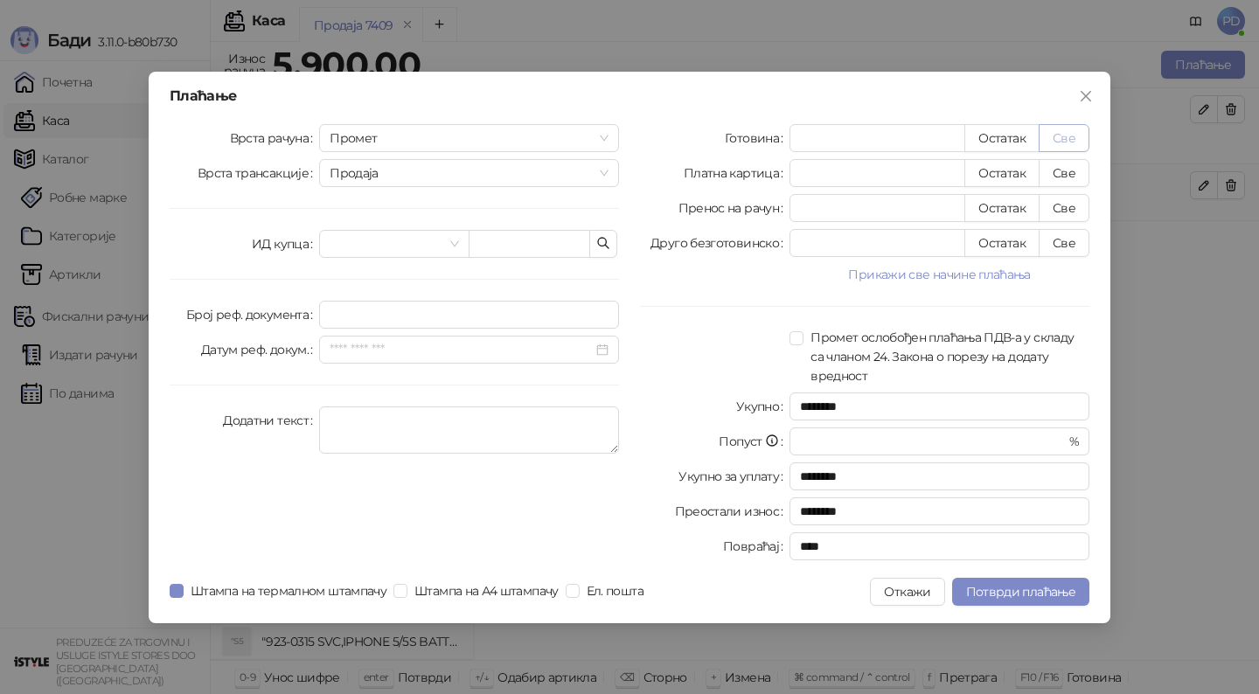
click at [1073, 138] on button "Све" at bounding box center [1063, 138] width 51 height 28
type input "****"
click at [1014, 590] on span "Потврди плаћање" at bounding box center [1020, 592] width 109 height 16
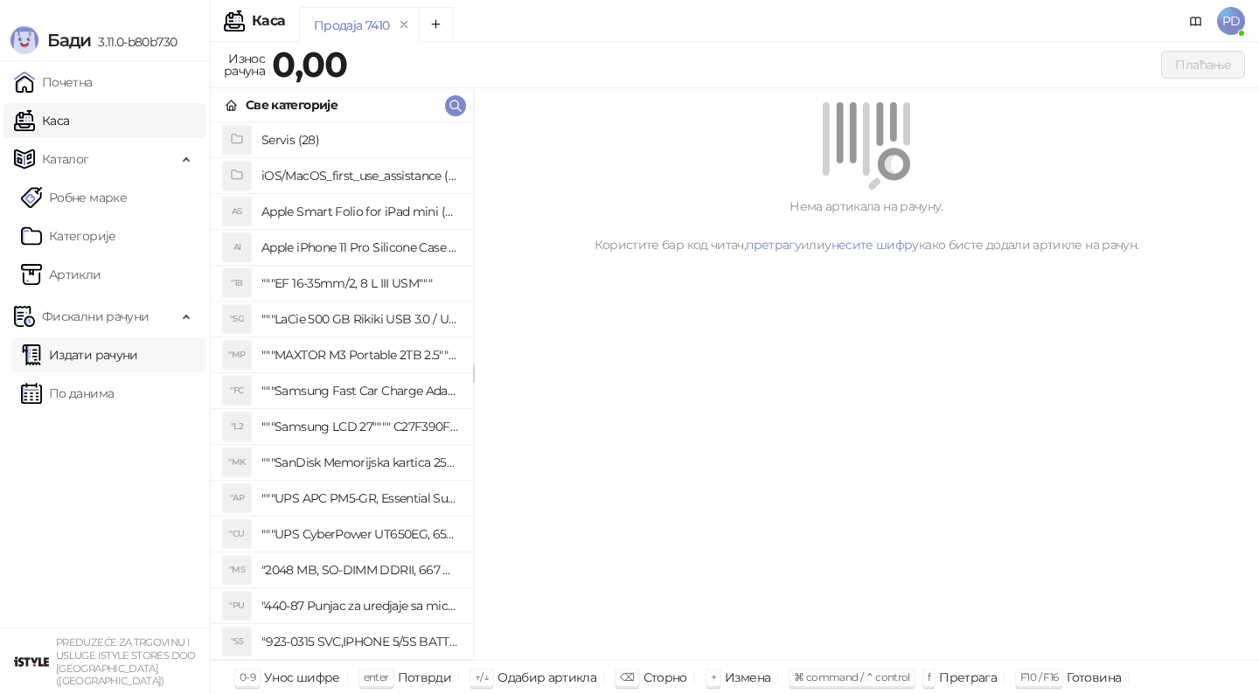
click at [136, 351] on link "Издати рачуни" at bounding box center [79, 354] width 117 height 35
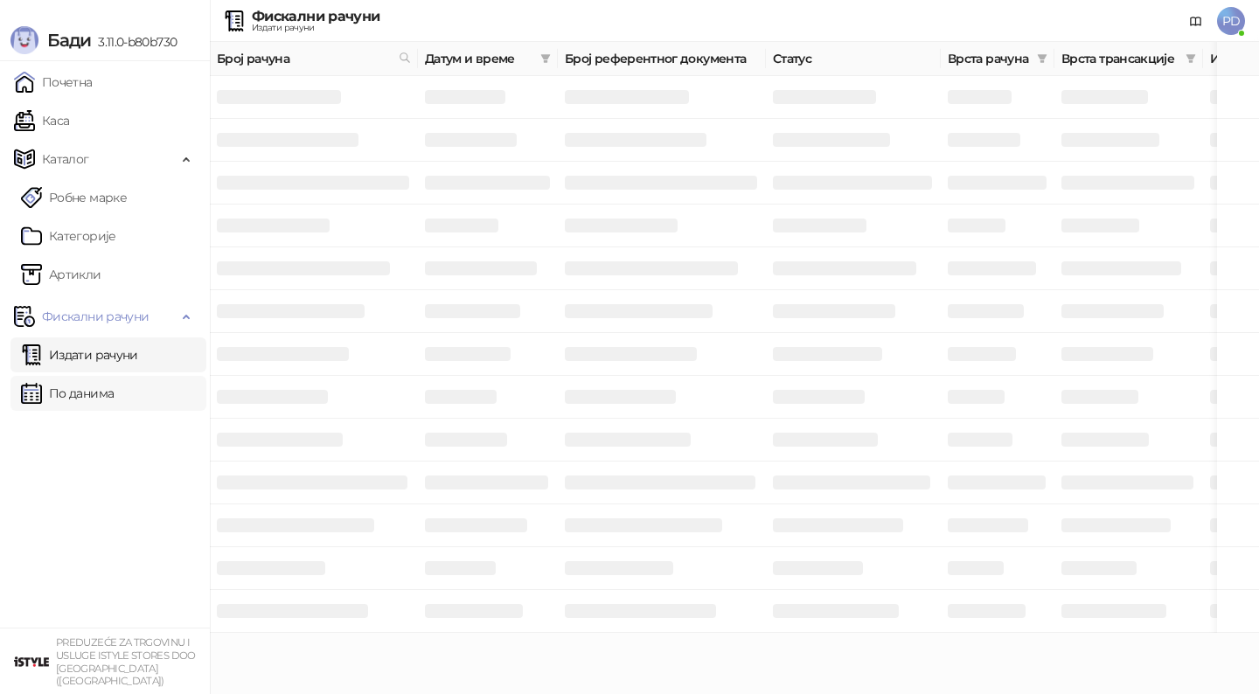
click at [114, 395] on link "По данима" at bounding box center [67, 393] width 93 height 35
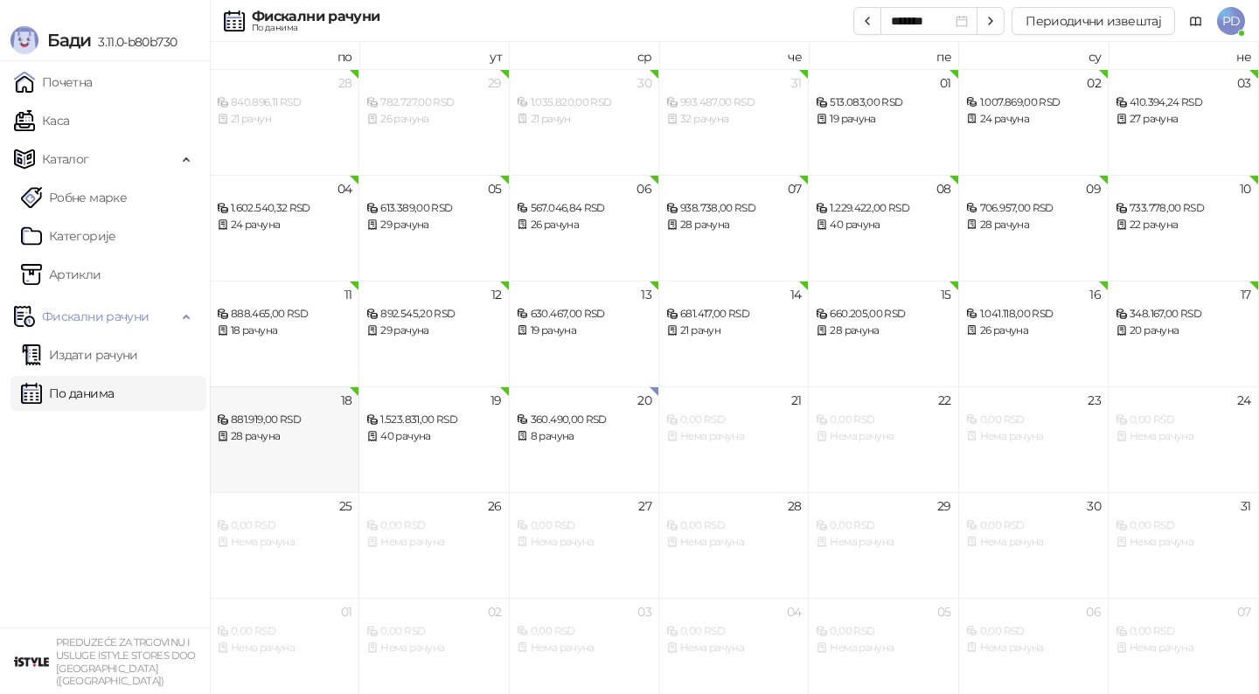
click at [287, 451] on div "18 881.919,00 RSD 28 рачуна" at bounding box center [284, 439] width 149 height 106
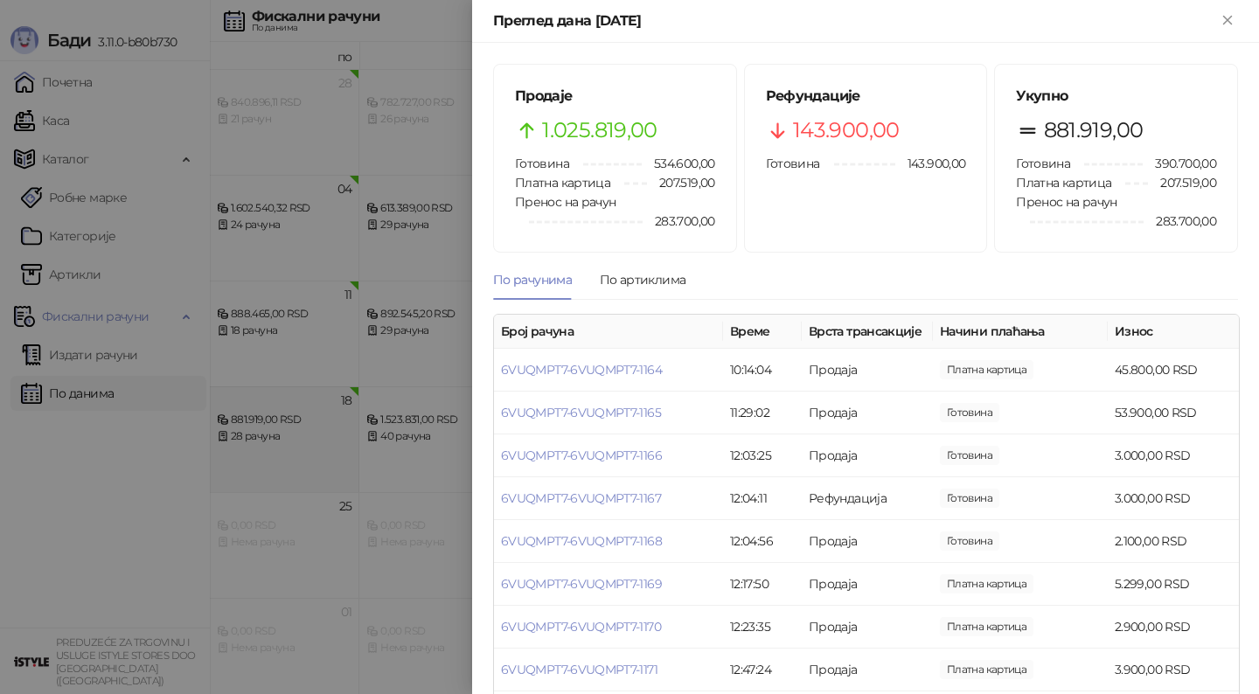
click at [287, 451] on div at bounding box center [629, 347] width 1259 height 694
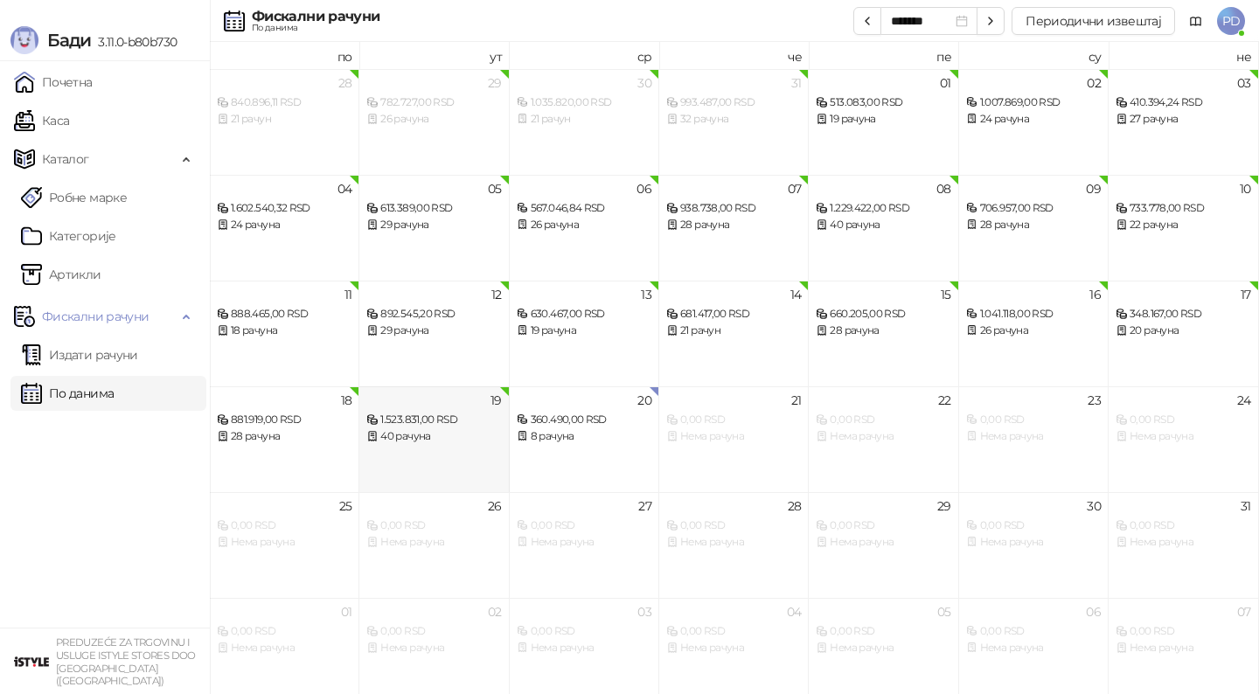
click at [412, 450] on div "19 1.523.831,00 RSD 40 рачуна" at bounding box center [433, 439] width 149 height 106
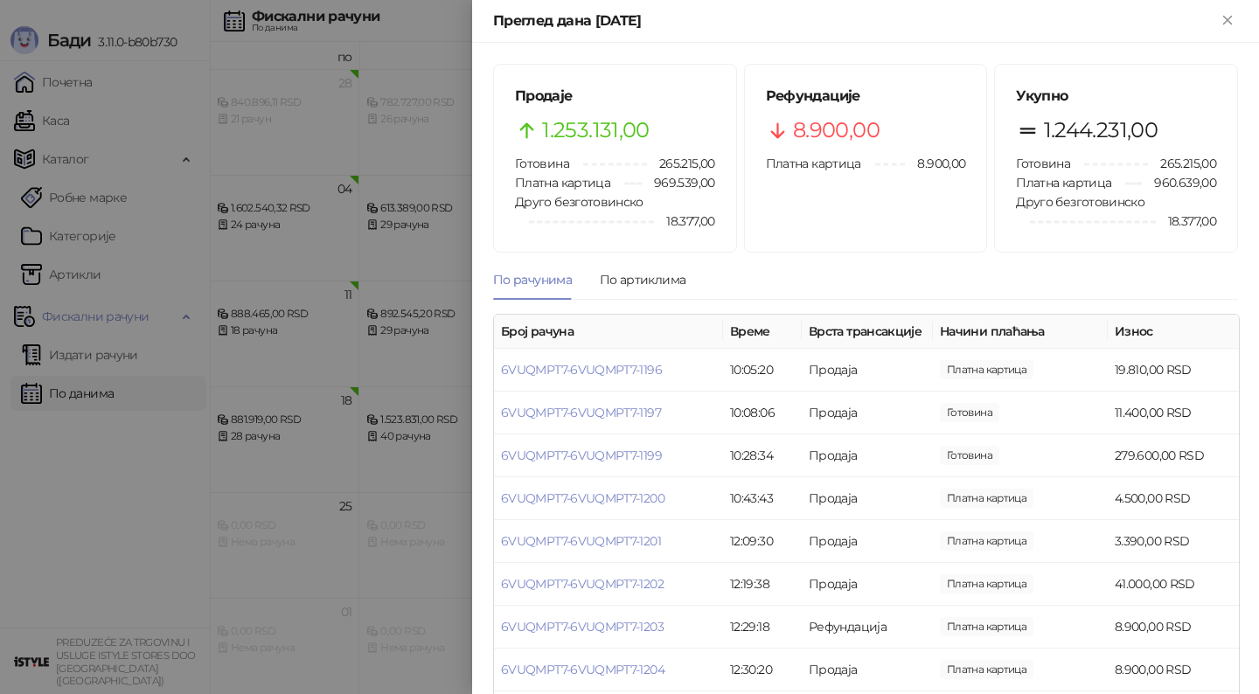
click at [396, 452] on div at bounding box center [629, 347] width 1259 height 694
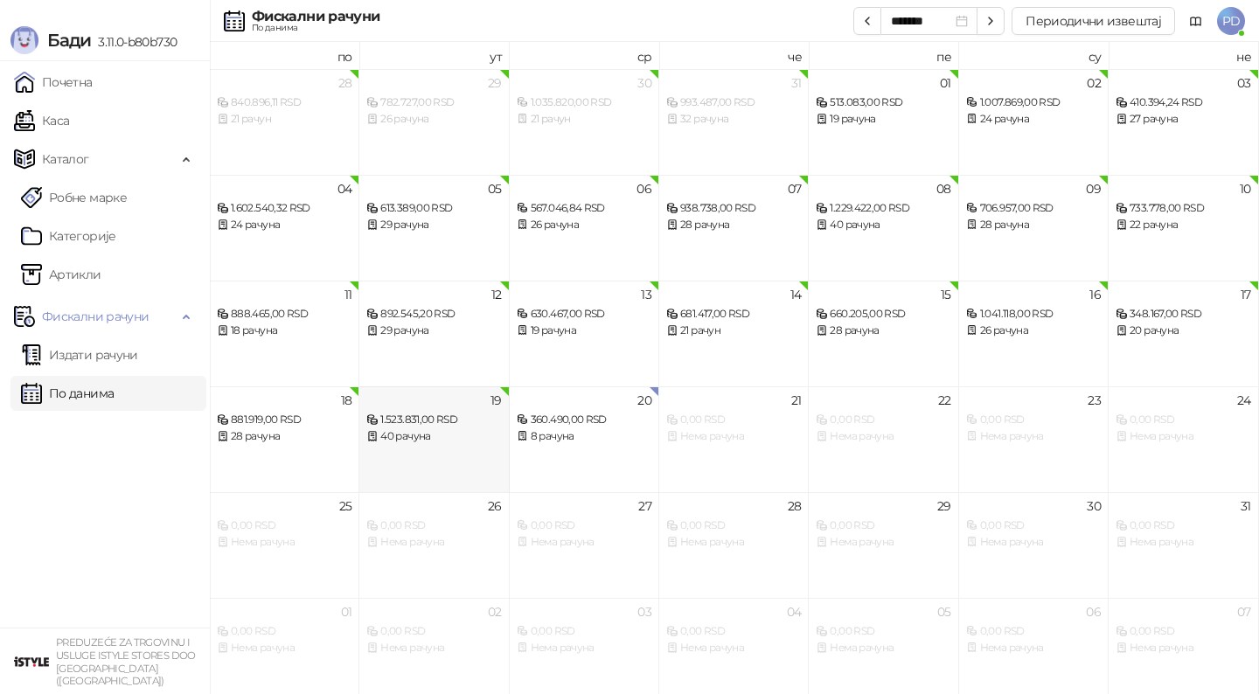
click at [423, 436] on div "40 рачуна" at bounding box center [433, 436] width 135 height 17
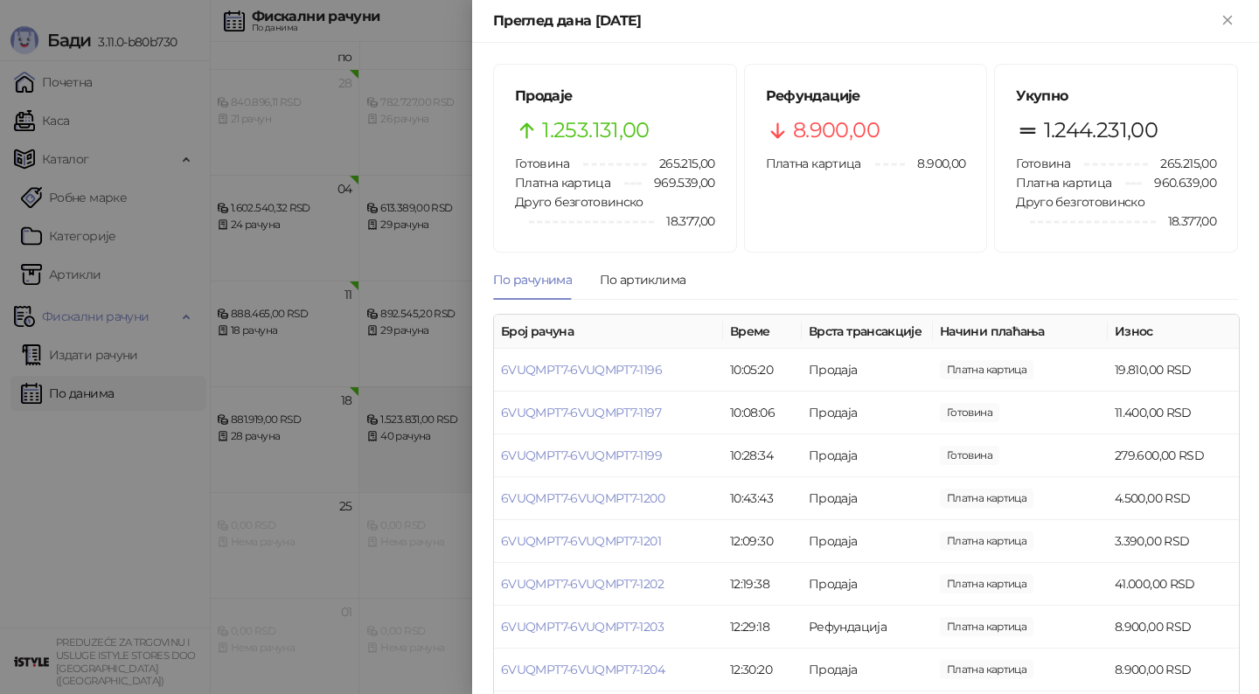
click at [423, 436] on div at bounding box center [629, 347] width 1259 height 694
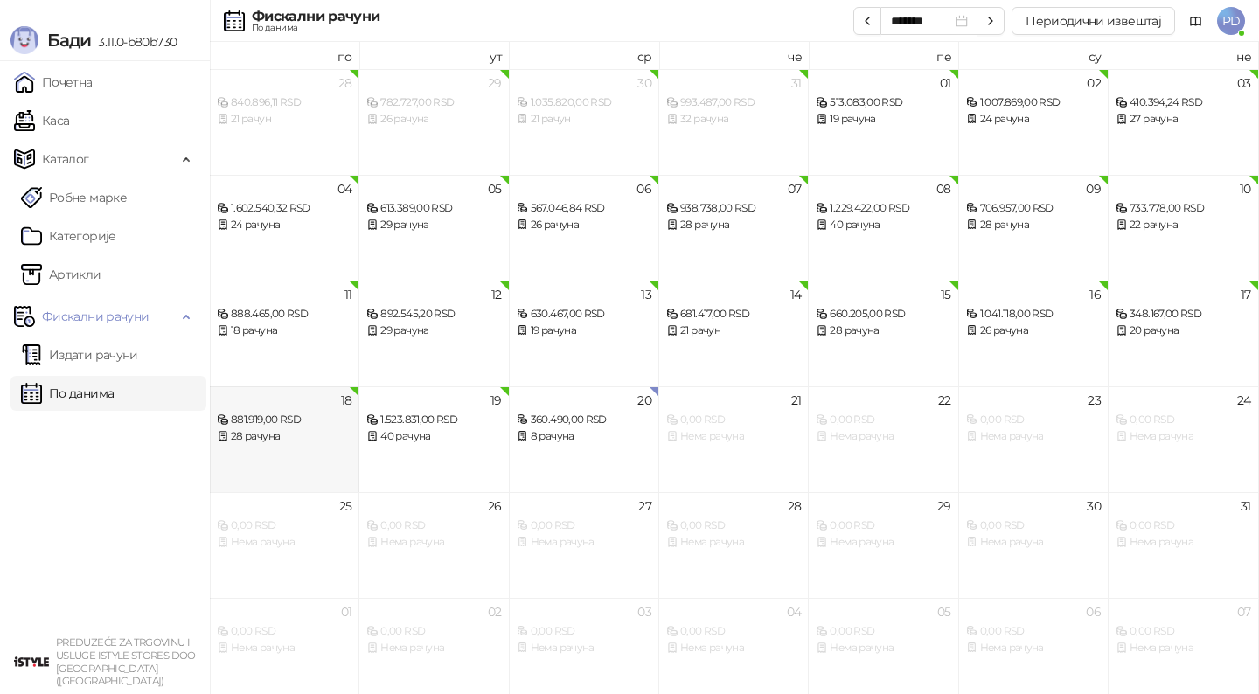
click at [275, 441] on div "28 рачуна" at bounding box center [284, 436] width 135 height 17
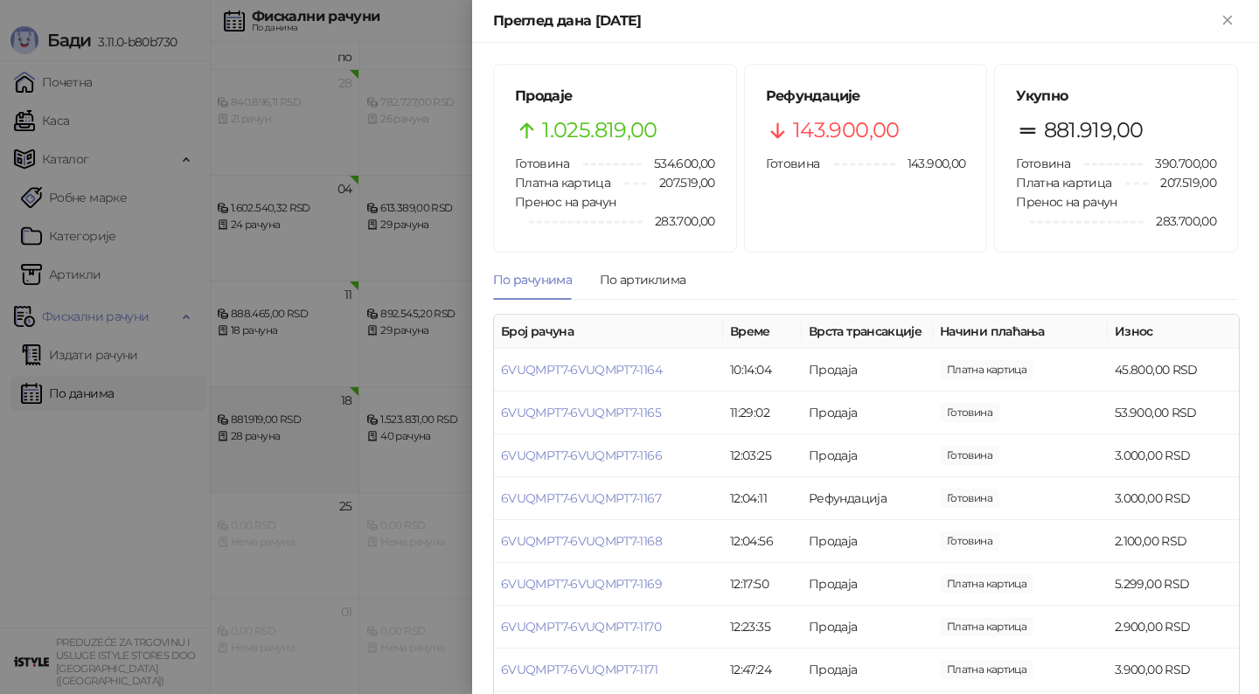
click at [275, 441] on div at bounding box center [629, 347] width 1259 height 694
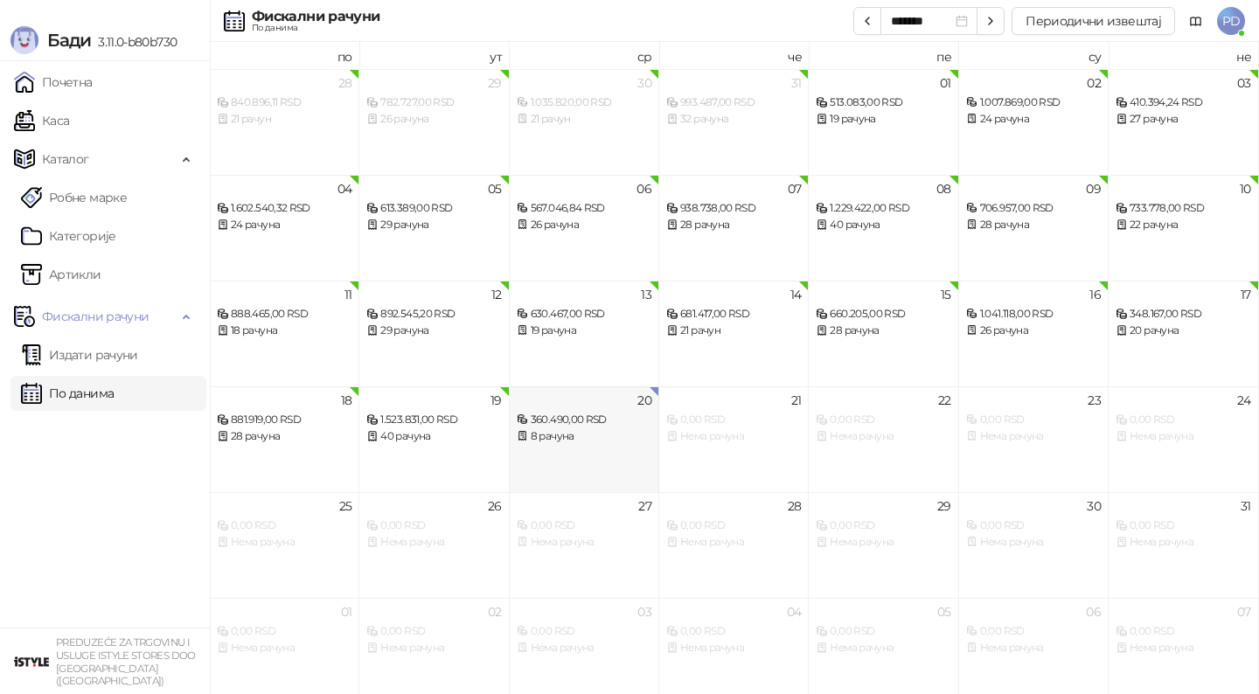
click at [546, 442] on div "8 рачуна" at bounding box center [584, 436] width 135 height 17
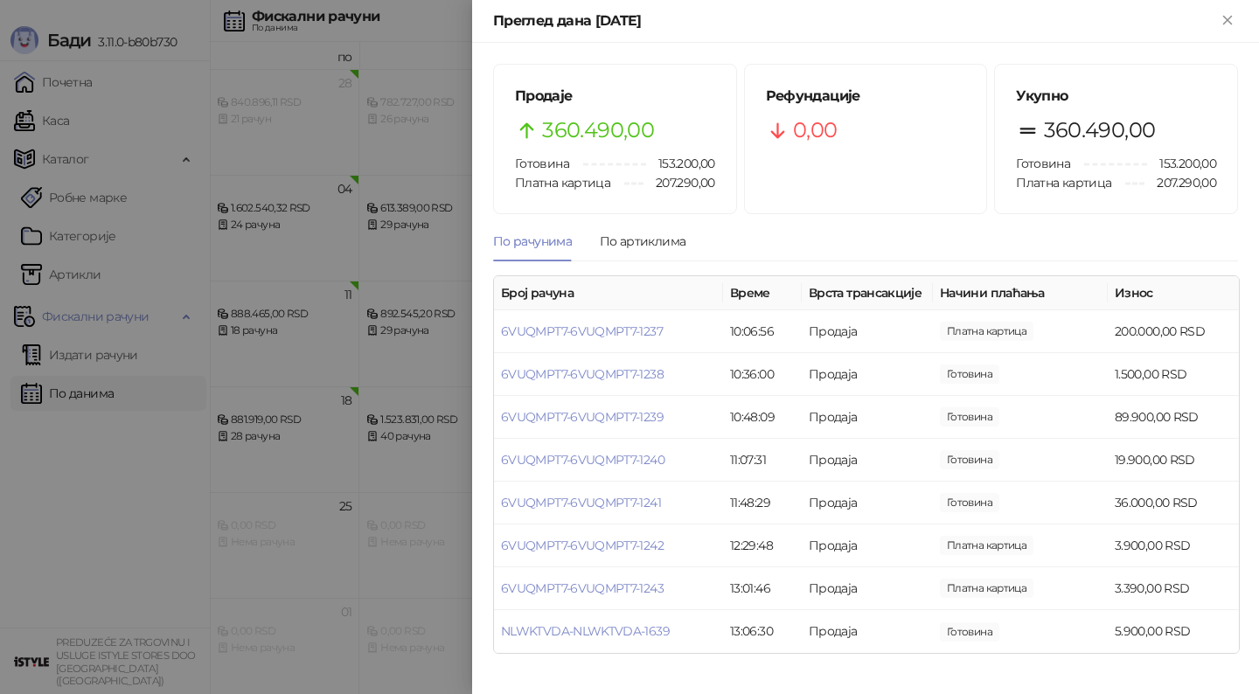
click at [389, 440] on div at bounding box center [629, 347] width 1259 height 694
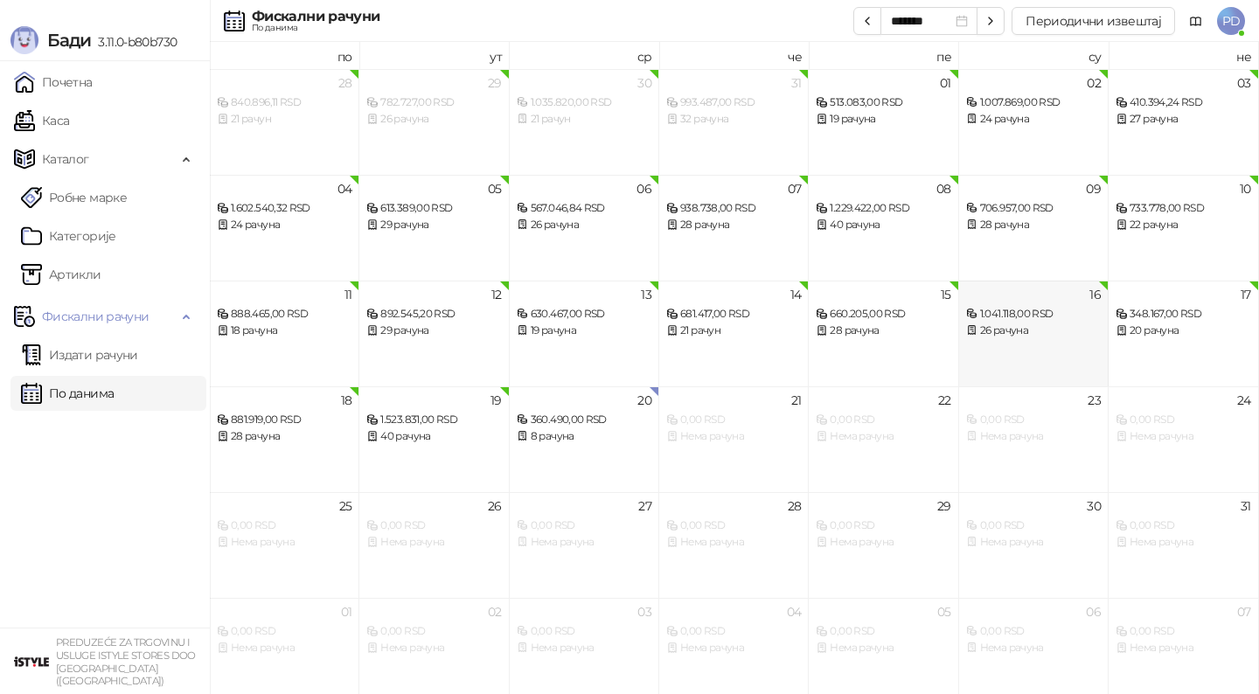
click at [989, 341] on div "16 1.041.118,00 RSD 26 рачуна" at bounding box center [1033, 334] width 149 height 106
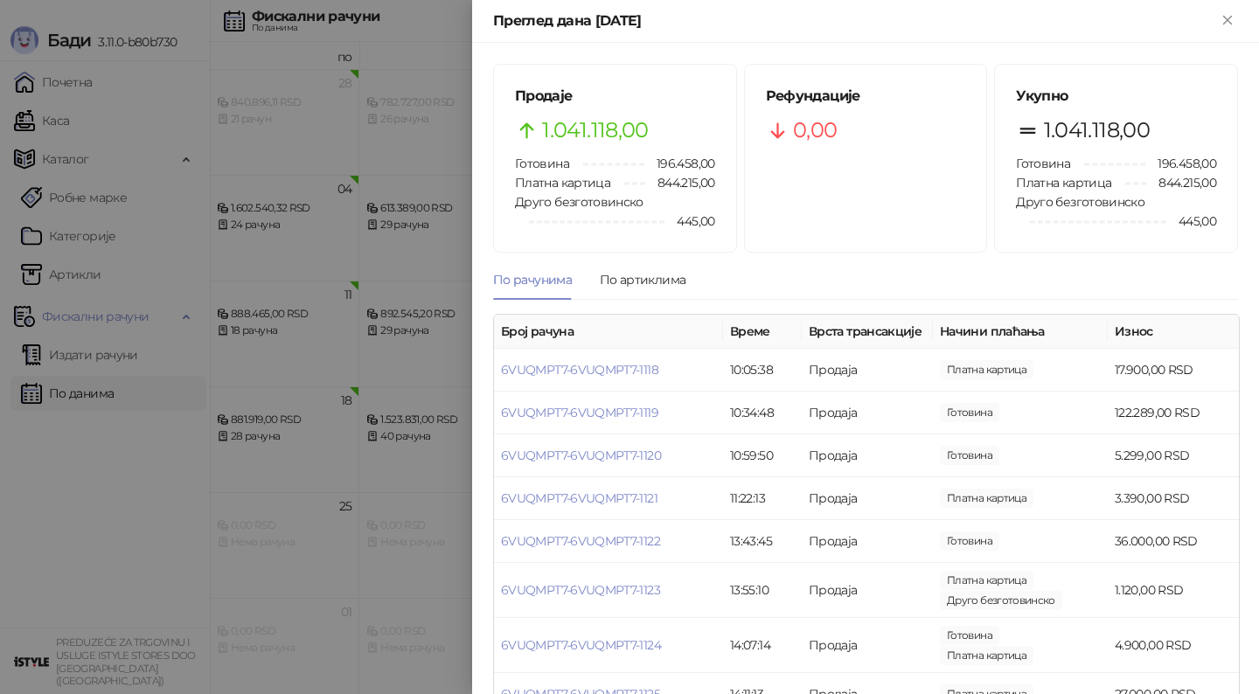
click at [406, 437] on div at bounding box center [629, 347] width 1259 height 694
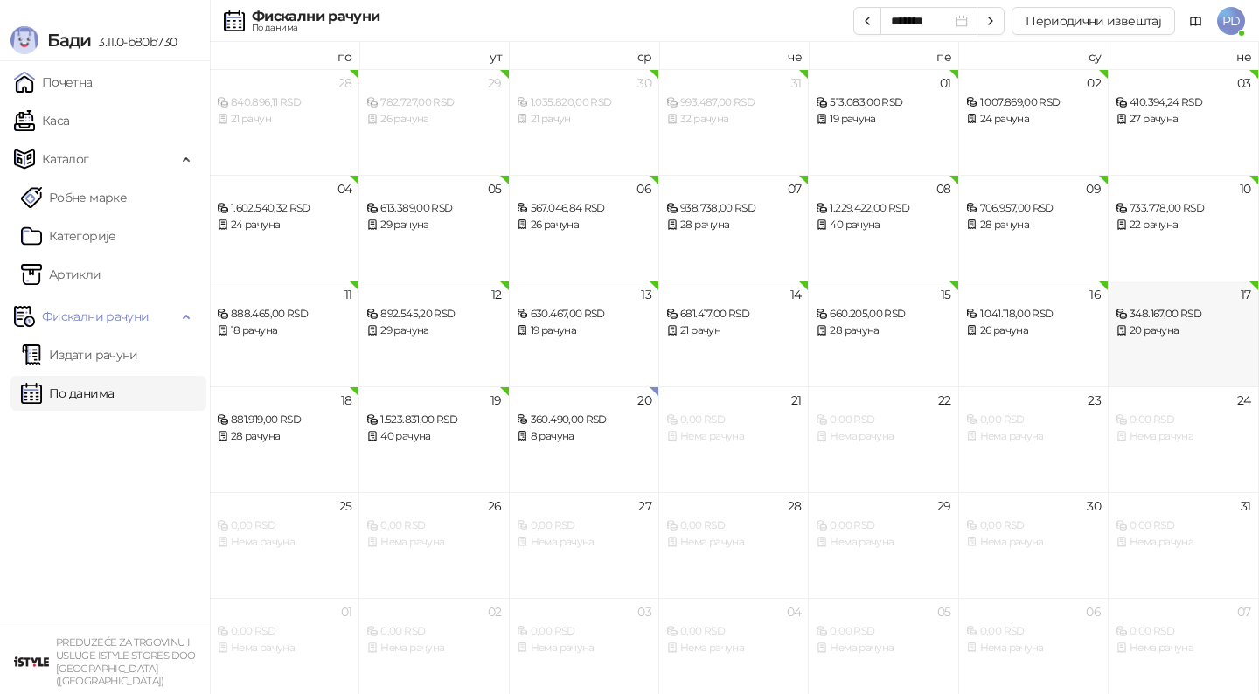
click at [1137, 349] on div "17 348.167,00 RSD 20 рачуна" at bounding box center [1182, 334] width 149 height 106
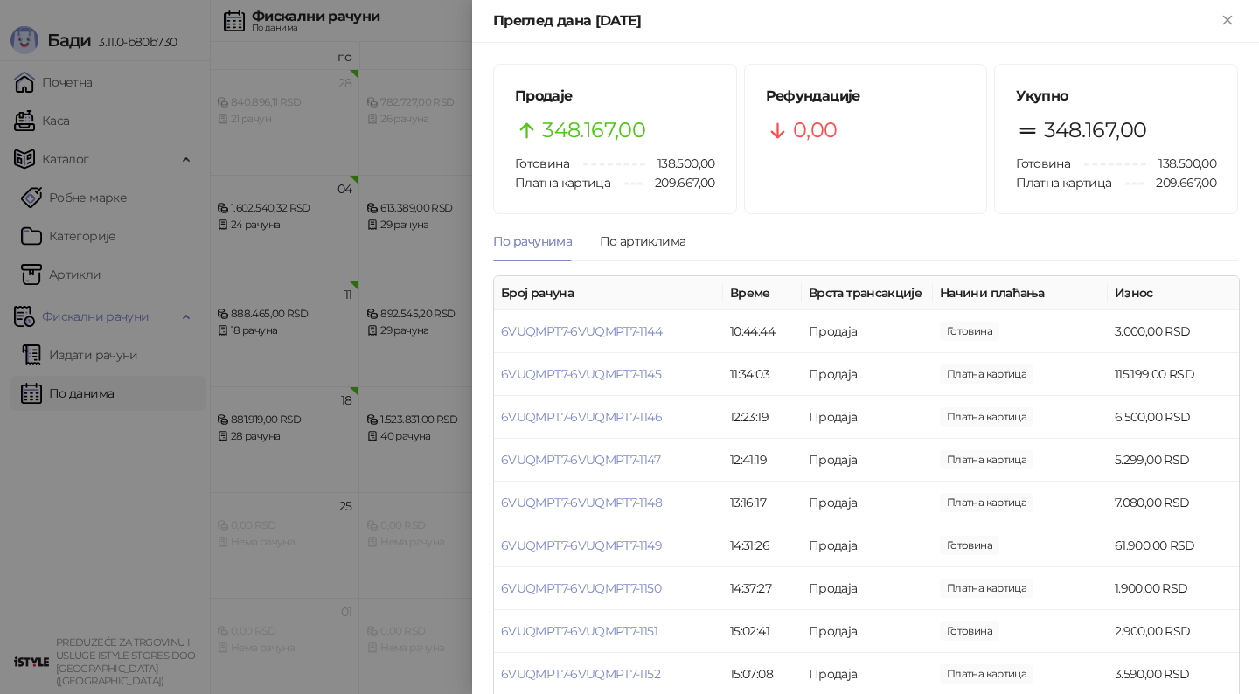
click at [322, 488] on div at bounding box center [629, 347] width 1259 height 694
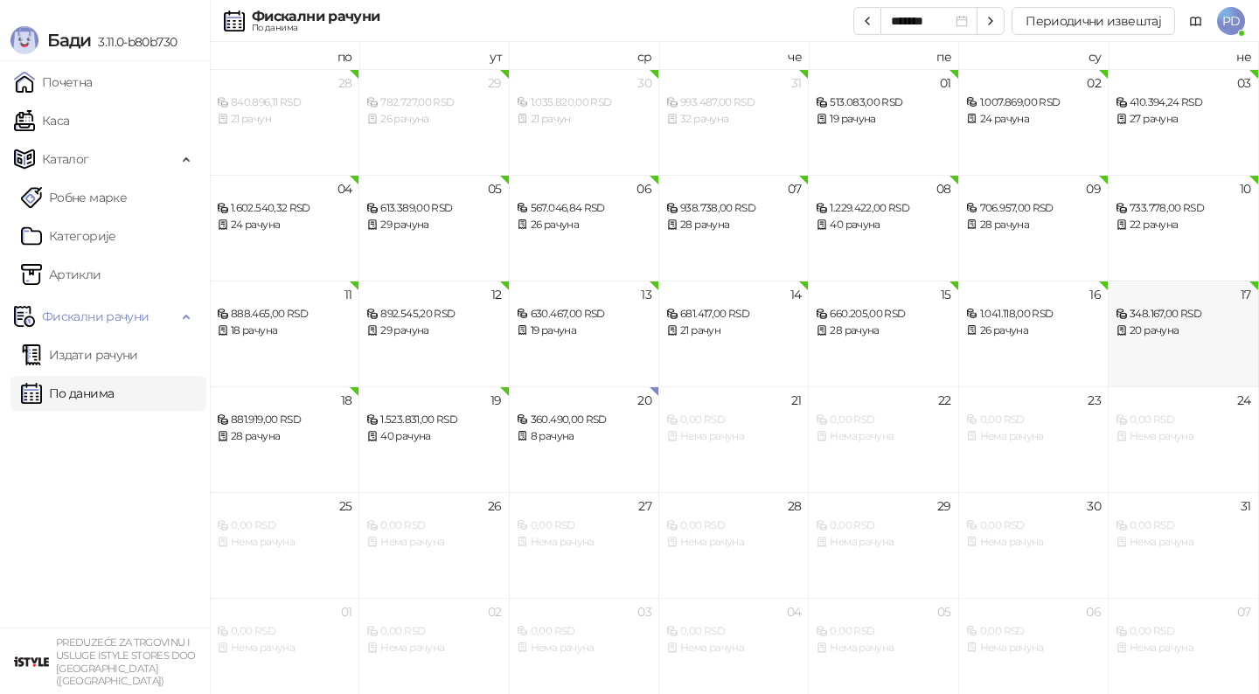
click at [1156, 351] on div "17 348.167,00 RSD 20 рачуна" at bounding box center [1182, 334] width 149 height 106
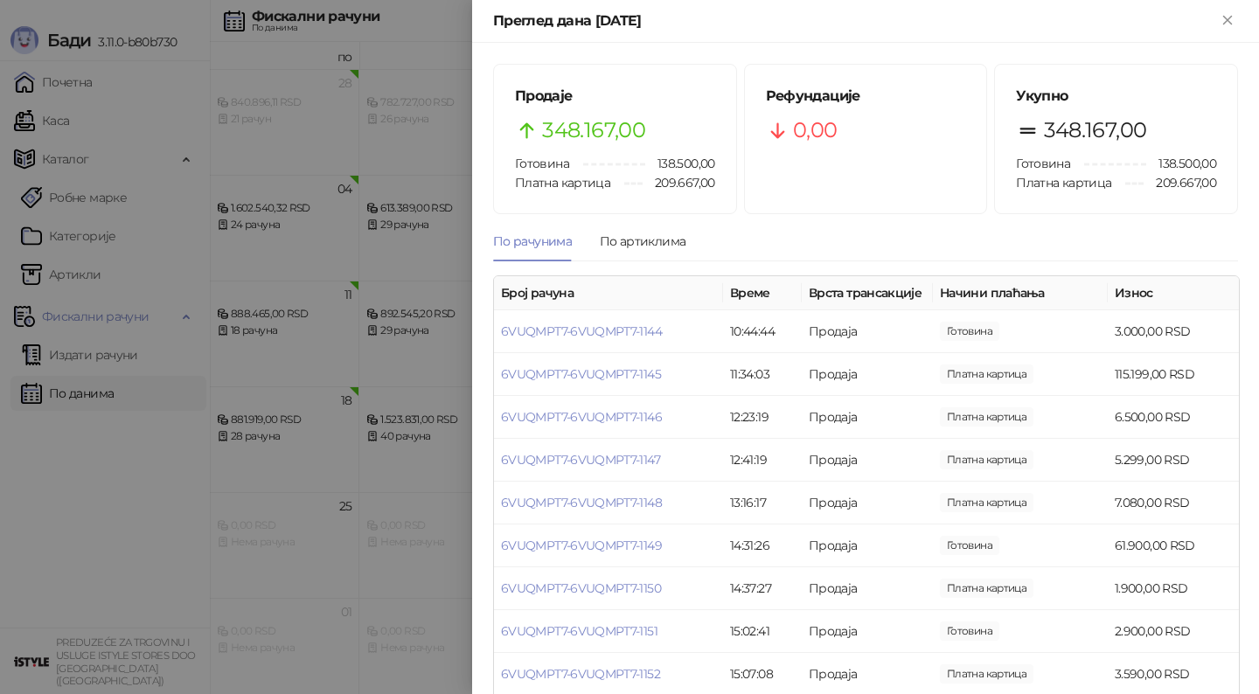
click at [325, 427] on div at bounding box center [629, 347] width 1259 height 694
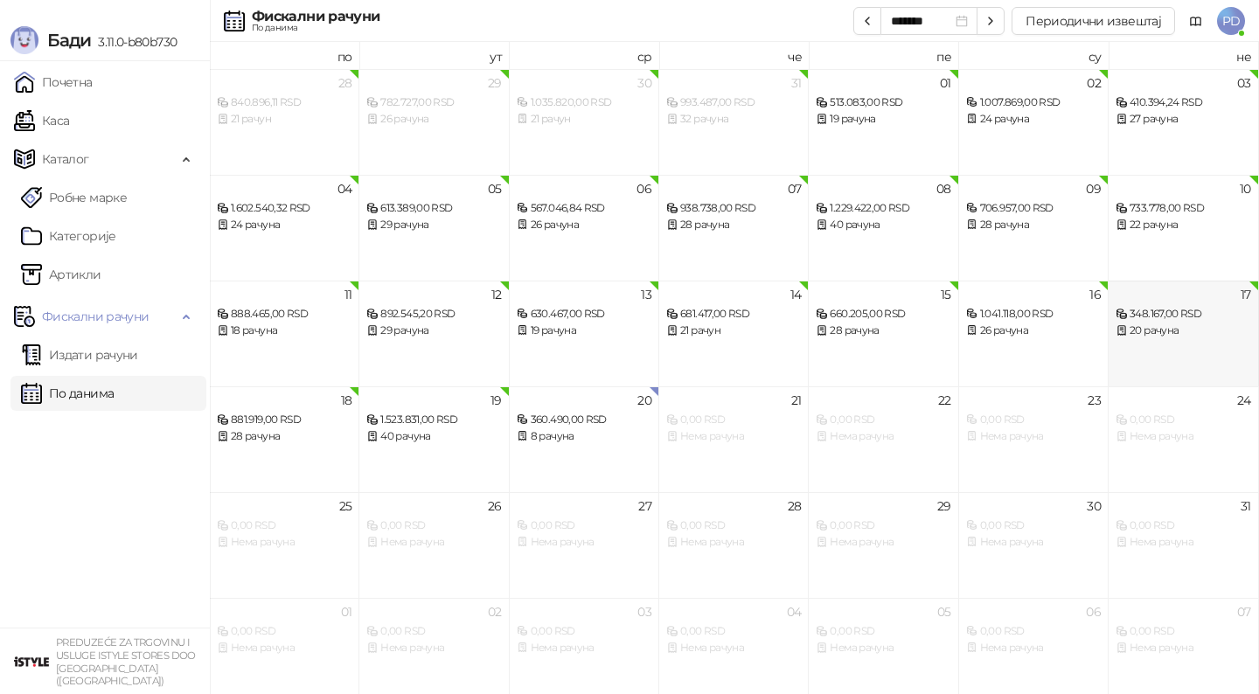
click at [1135, 361] on div "17 348.167,00 RSD 20 рачуна" at bounding box center [1182, 334] width 149 height 106
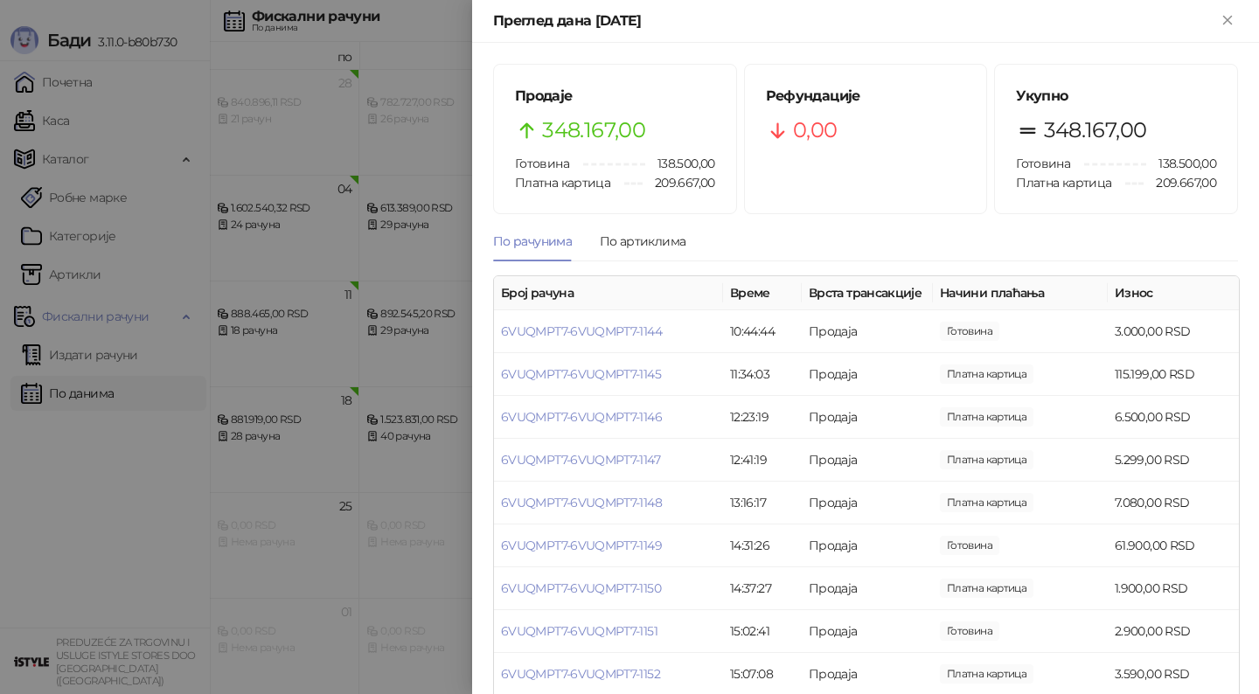
click at [416, 502] on div at bounding box center [629, 347] width 1259 height 694
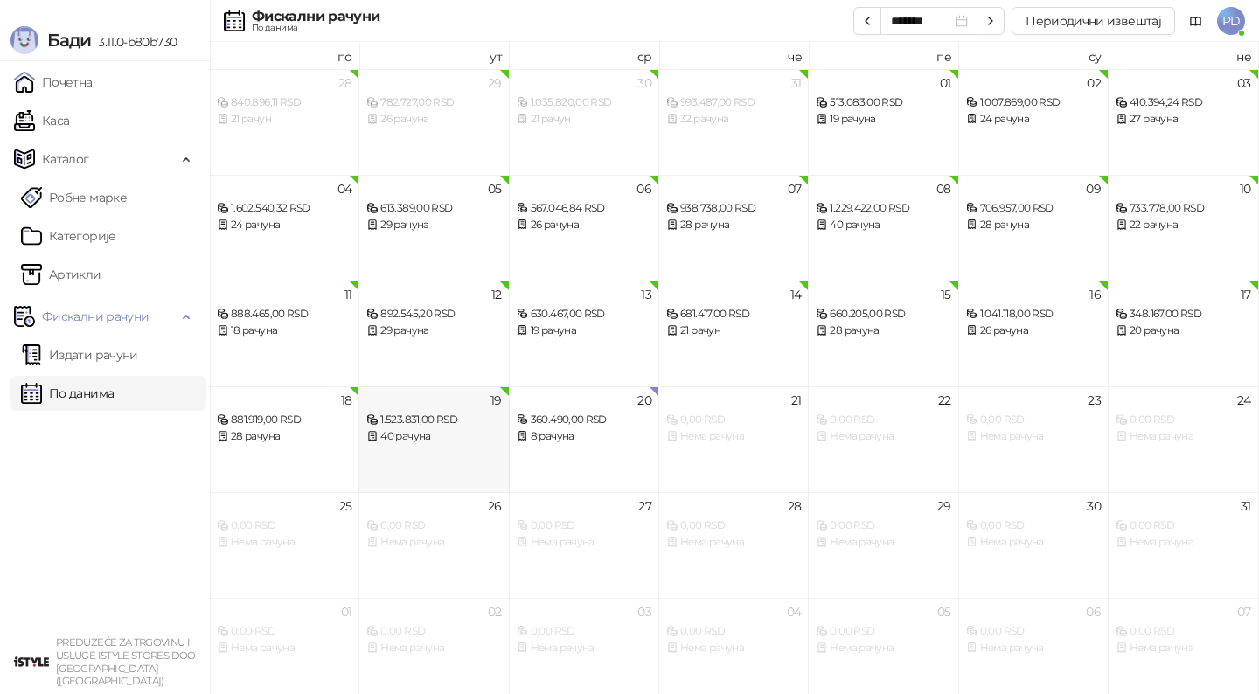
click at [446, 443] on div "40 рачуна" at bounding box center [433, 436] width 135 height 17
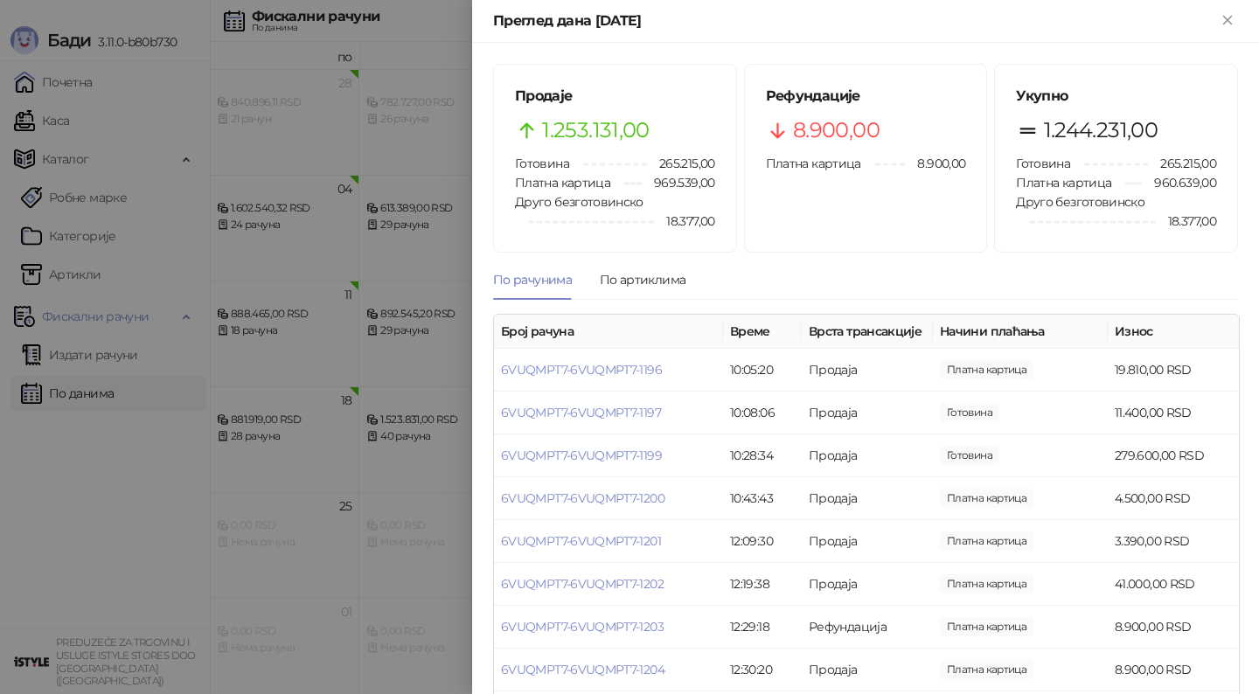
click at [362, 489] on div at bounding box center [629, 347] width 1259 height 694
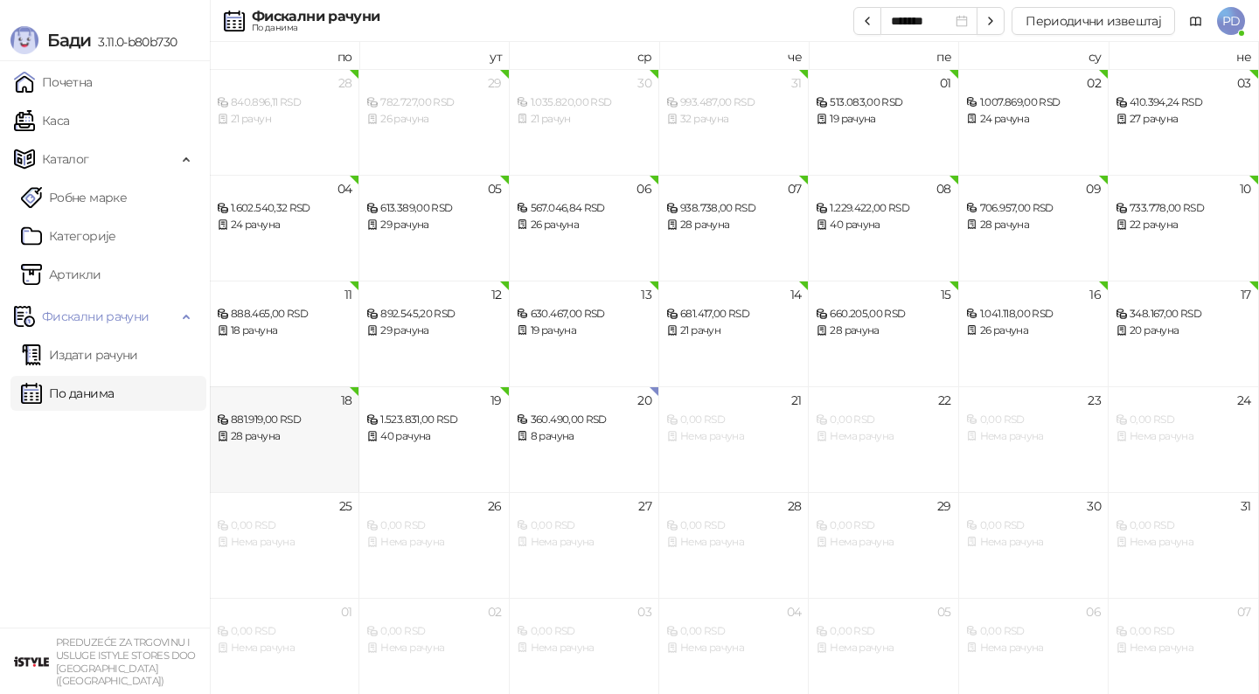
click at [302, 420] on div "881.919,00 RSD" at bounding box center [284, 420] width 135 height 17
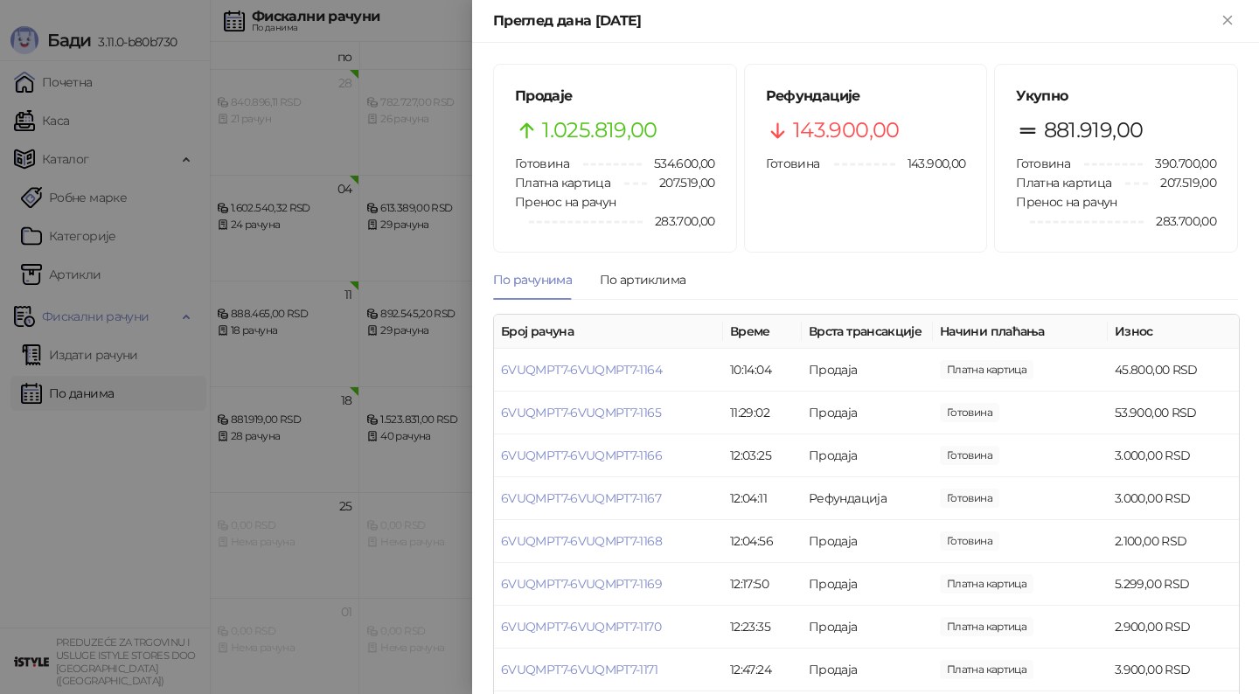
click at [336, 247] on div at bounding box center [629, 347] width 1259 height 694
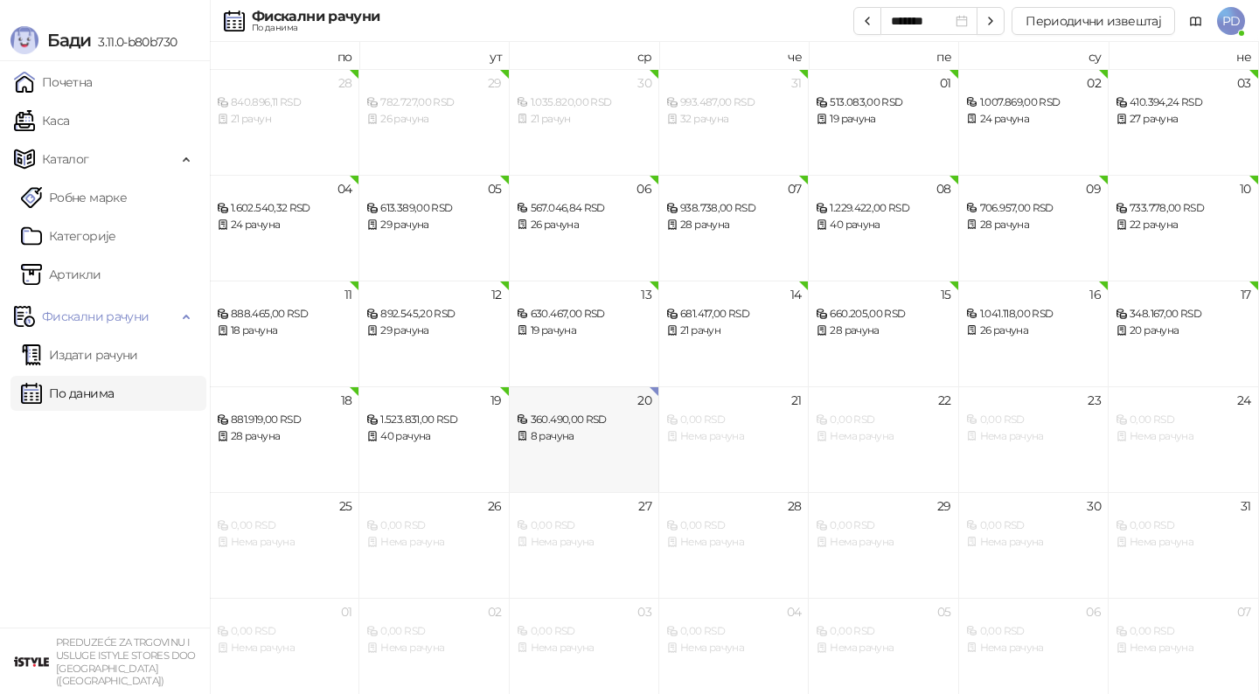
click at [563, 431] on div "8 рачуна" at bounding box center [584, 436] width 135 height 17
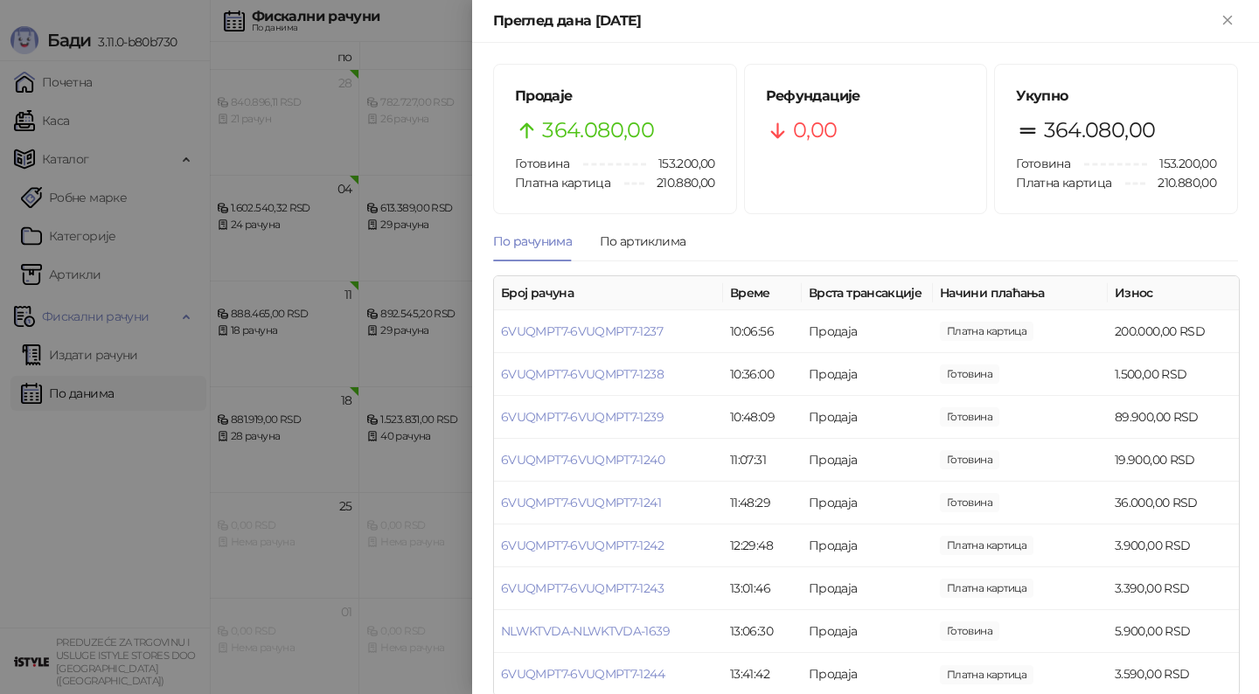
click at [316, 448] on div at bounding box center [629, 347] width 1259 height 694
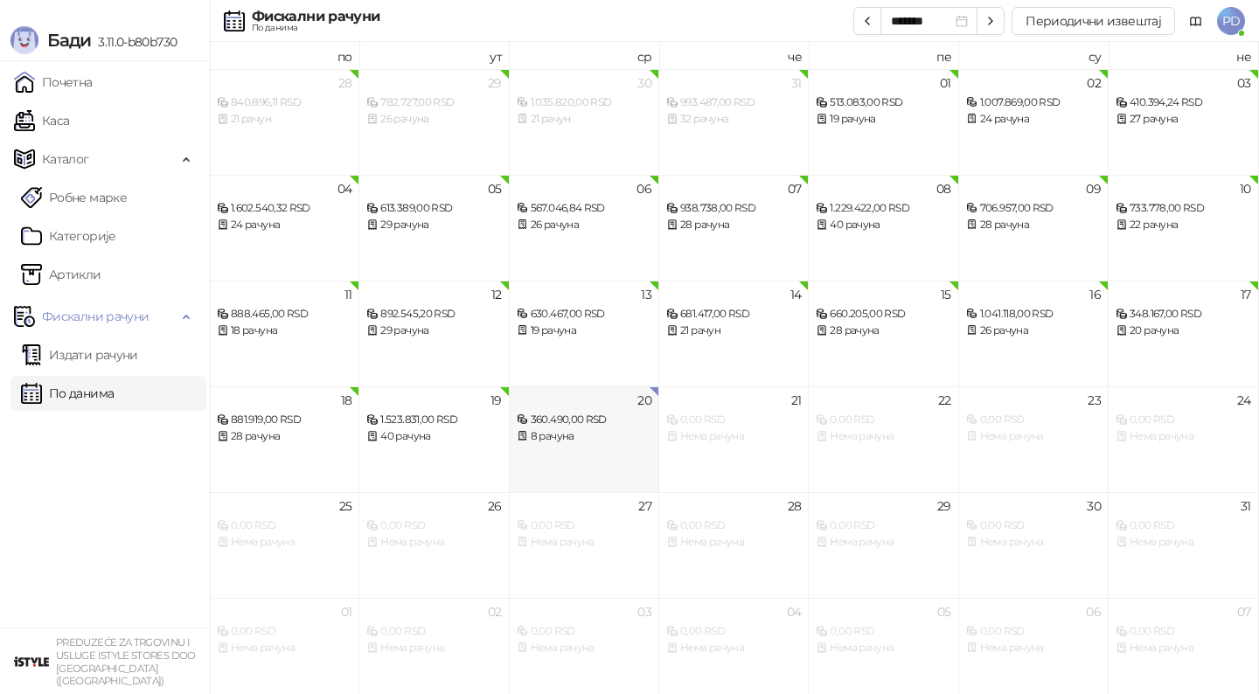
click at [552, 463] on div "20 360.490,00 RSD 8 рачуна" at bounding box center [584, 439] width 149 height 106
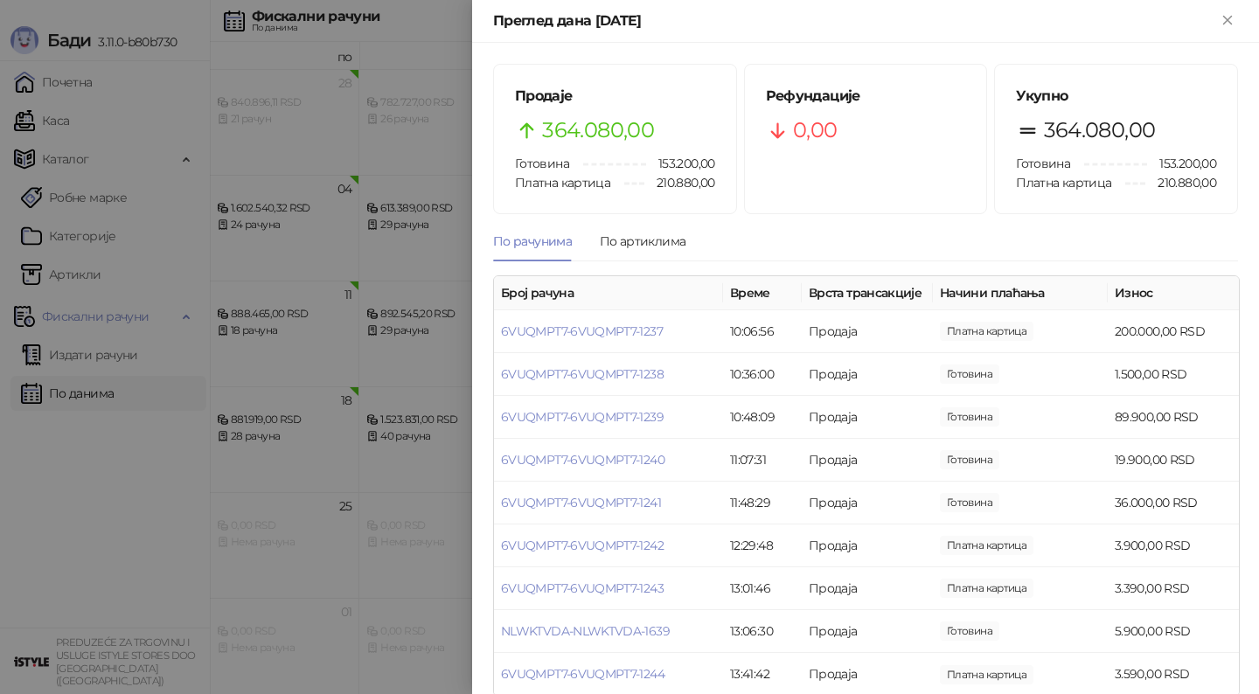
click at [428, 479] on div at bounding box center [629, 347] width 1259 height 694
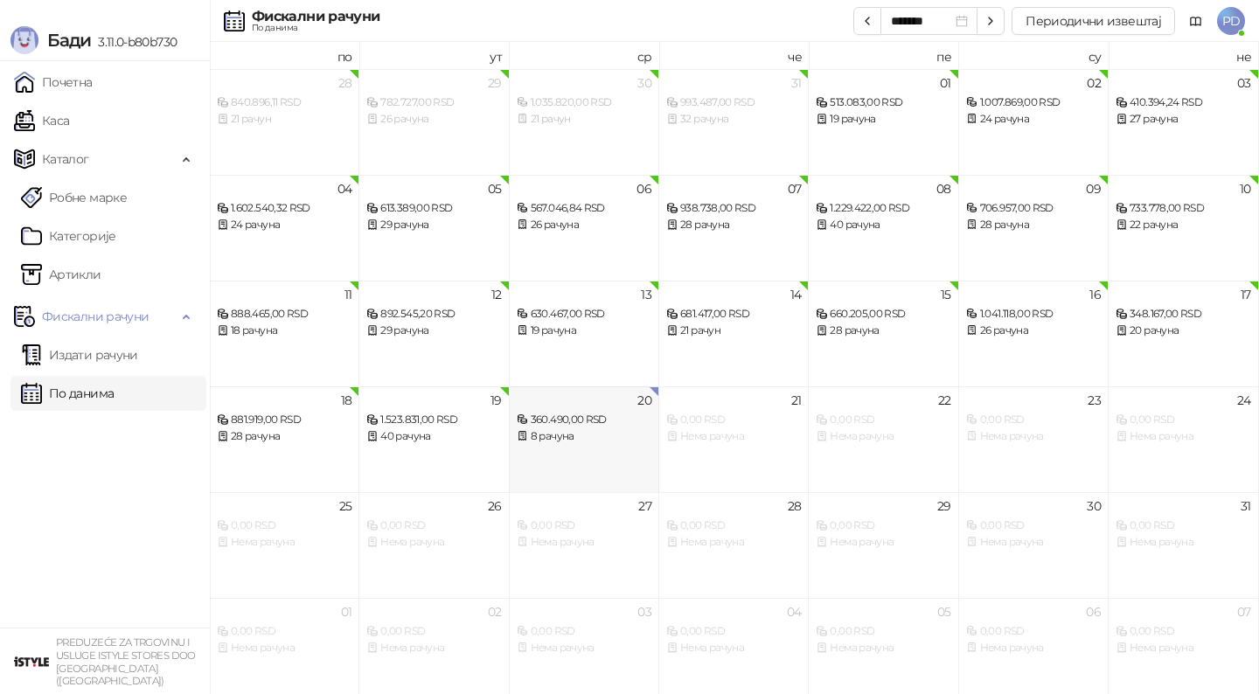
click at [545, 462] on div "20 360.490,00 RSD 8 рачуна" at bounding box center [584, 439] width 149 height 106
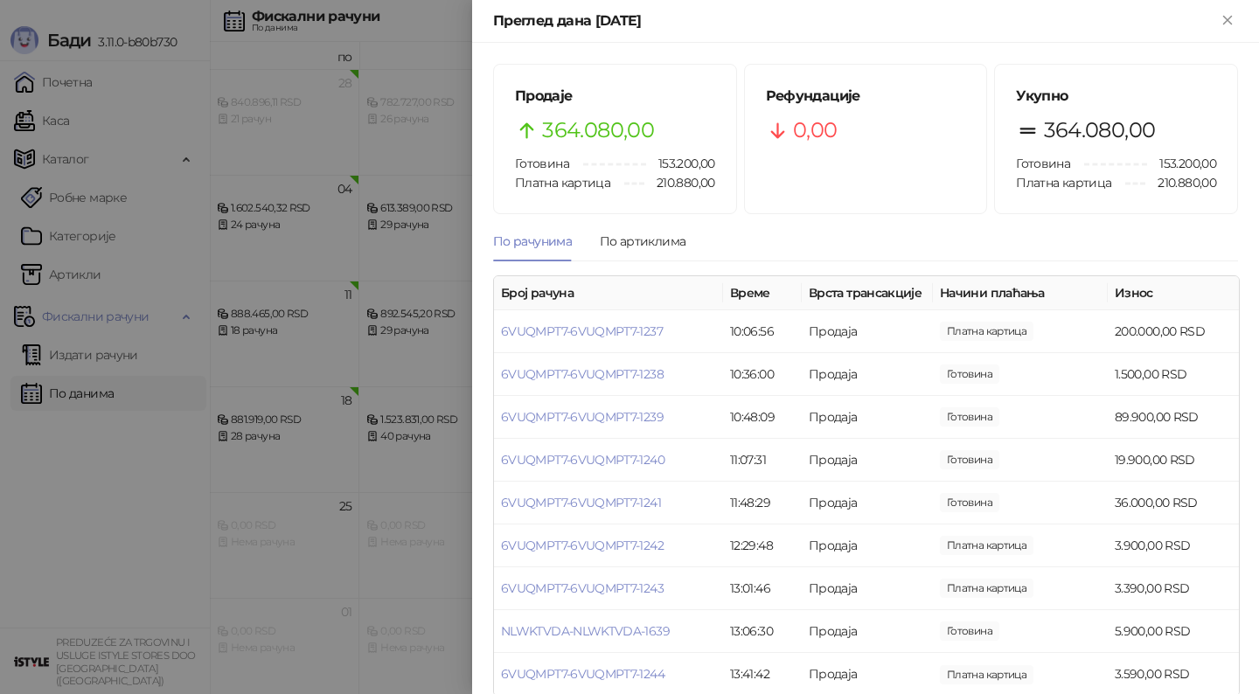
click at [281, 425] on div at bounding box center [629, 347] width 1259 height 694
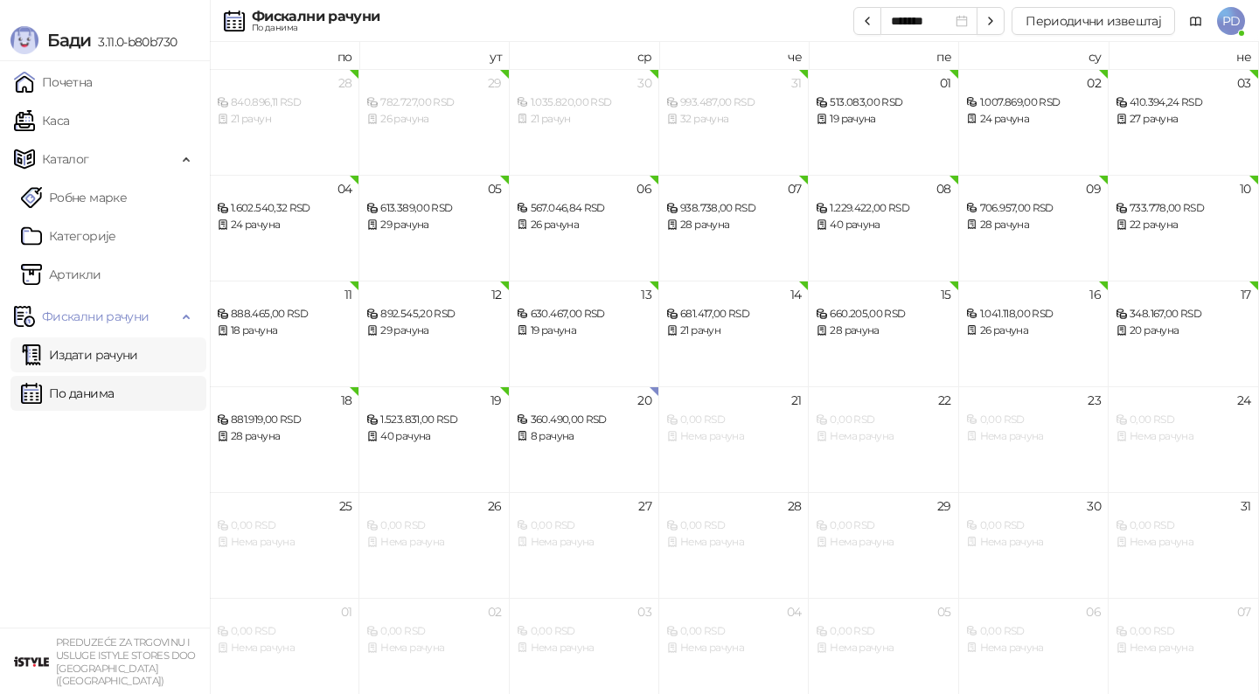
click at [138, 364] on link "Издати рачуни" at bounding box center [79, 354] width 117 height 35
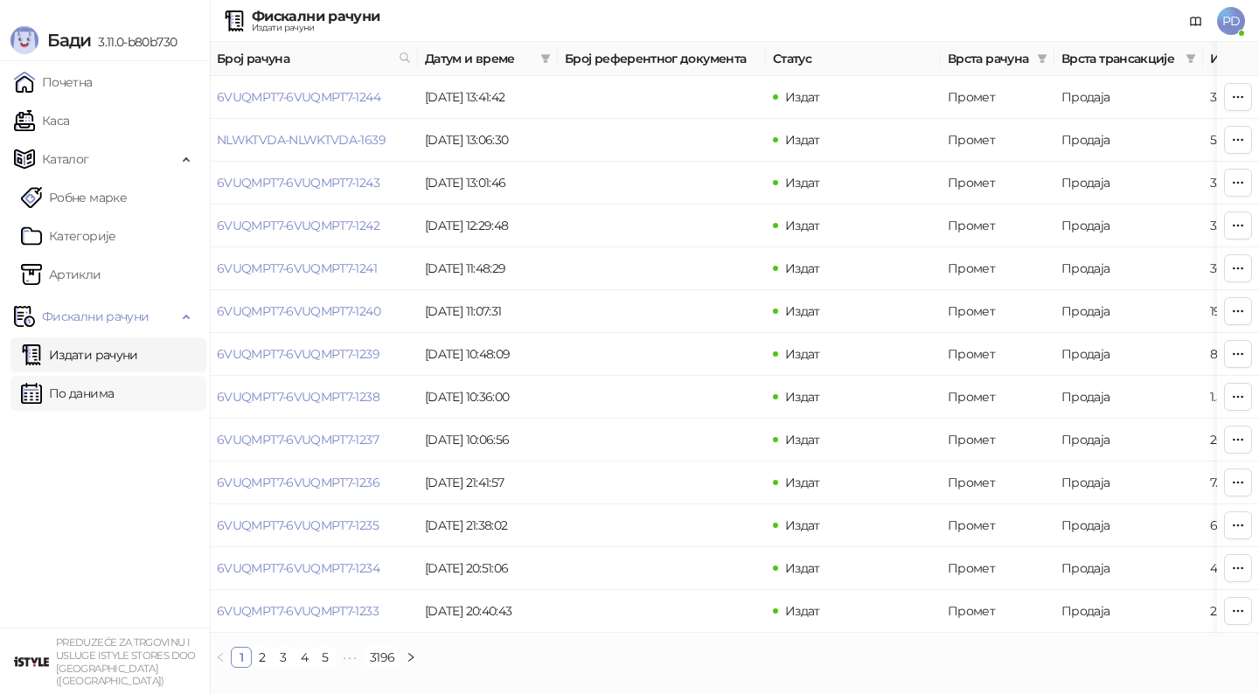
click at [102, 400] on link "По данима" at bounding box center [67, 393] width 93 height 35
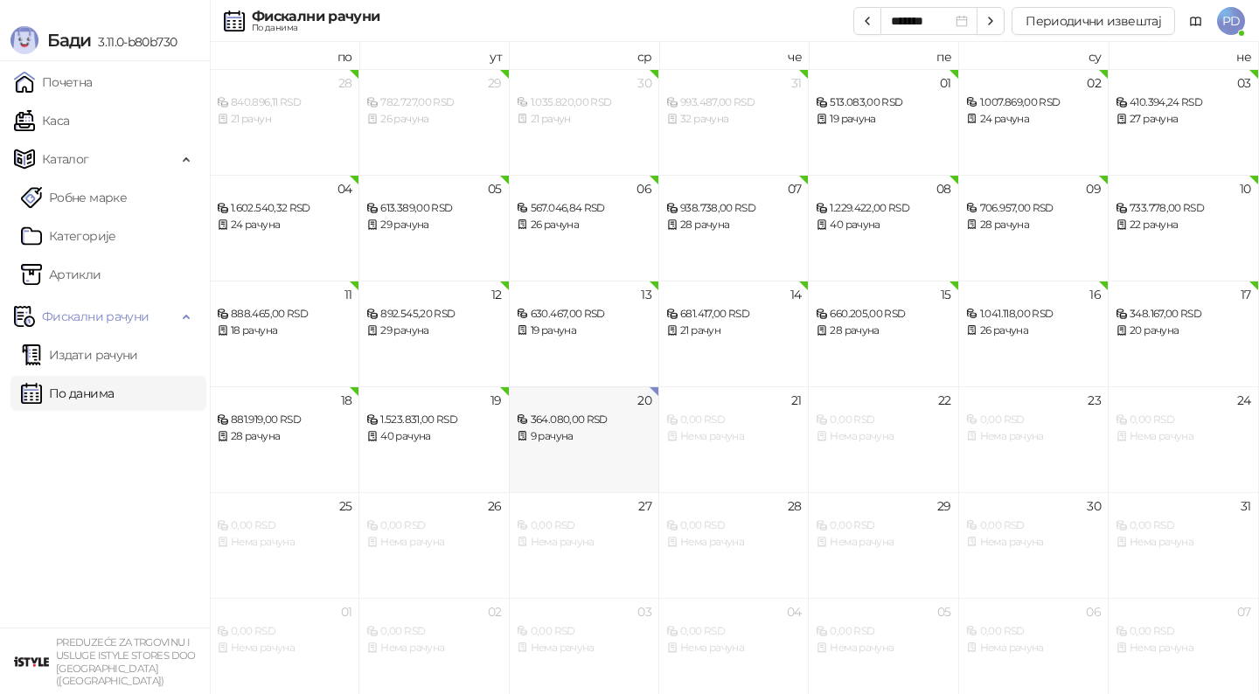
click at [559, 401] on div "364.080,00 RSD 9 рачуна" at bounding box center [584, 419] width 135 height 51
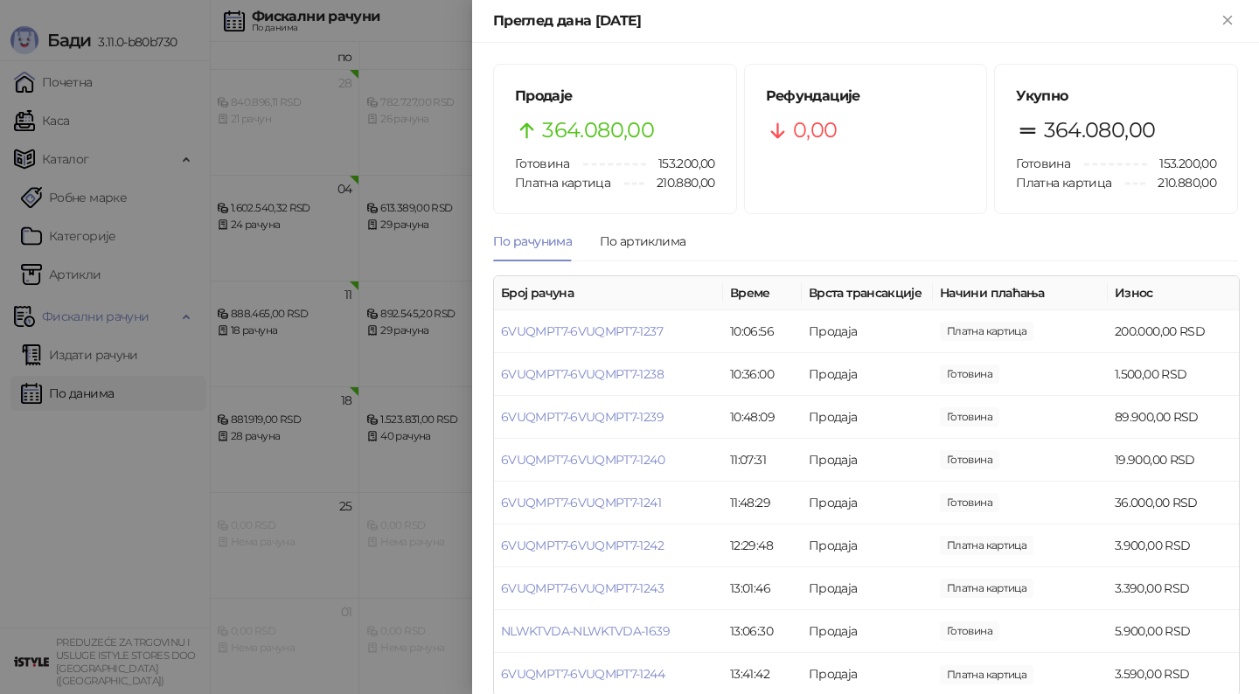
click at [409, 411] on div at bounding box center [629, 347] width 1259 height 694
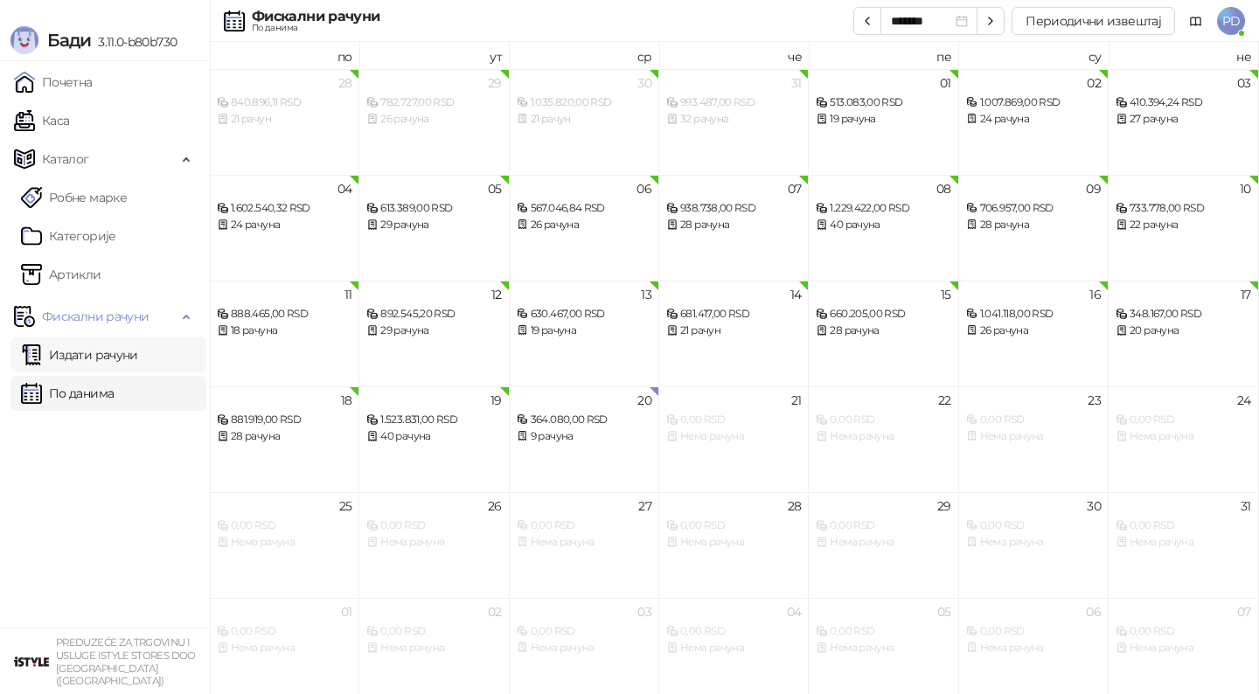
click at [108, 362] on link "Издати рачуни" at bounding box center [79, 354] width 117 height 35
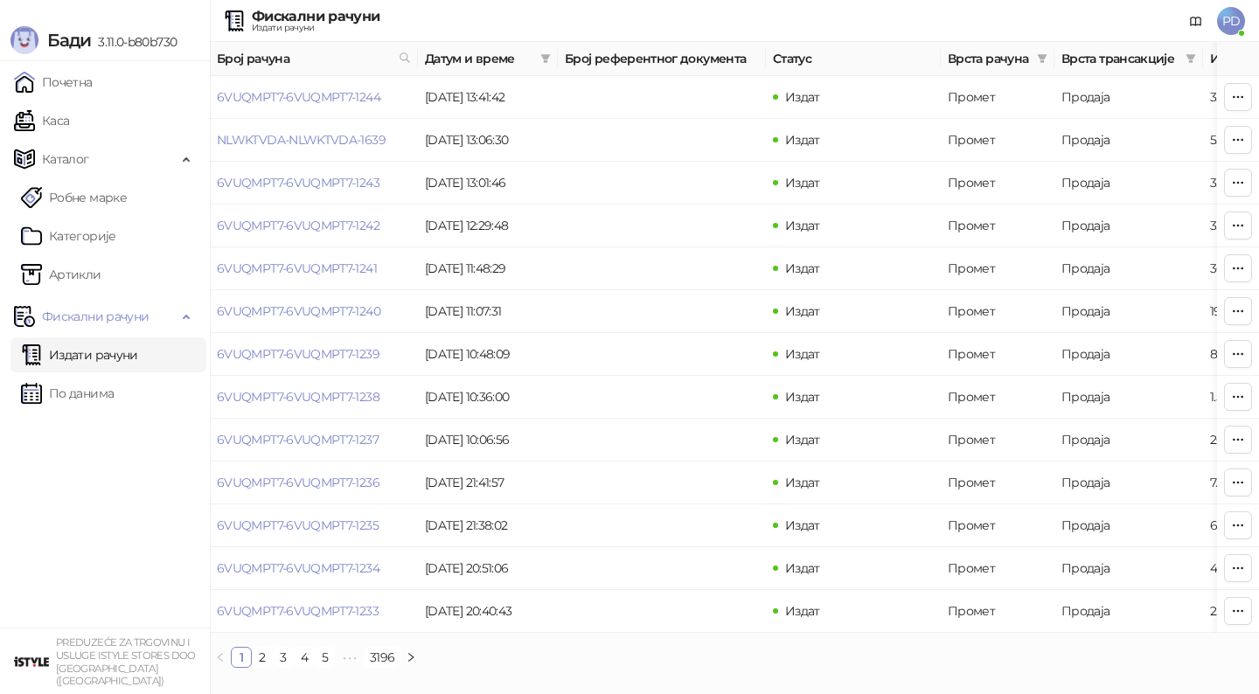
click at [95, 420] on ul "Почетна [PERSON_NAME] Робне марке [PERSON_NAME] Фискални рачуни Издати рачуни П…" at bounding box center [105, 344] width 210 height 566
click at [95, 400] on link "По данима" at bounding box center [67, 393] width 93 height 35
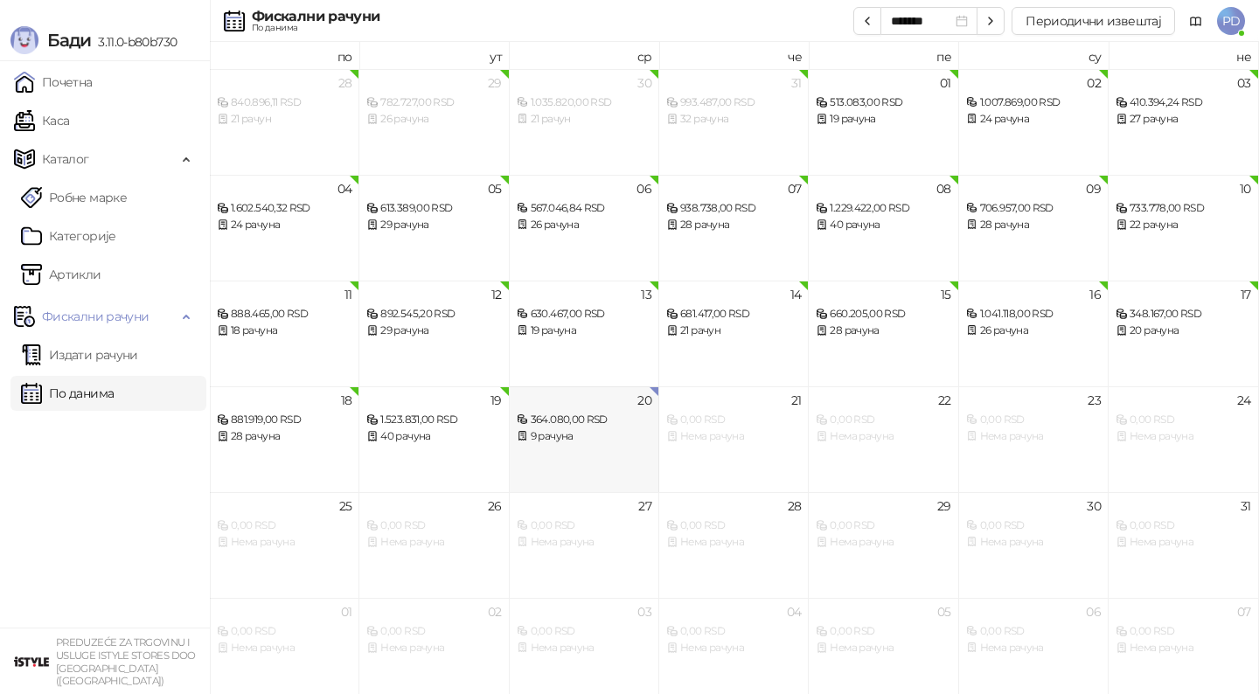
click at [516, 474] on div "20 364.080,00 RSD 9 рачуна" at bounding box center [584, 439] width 149 height 106
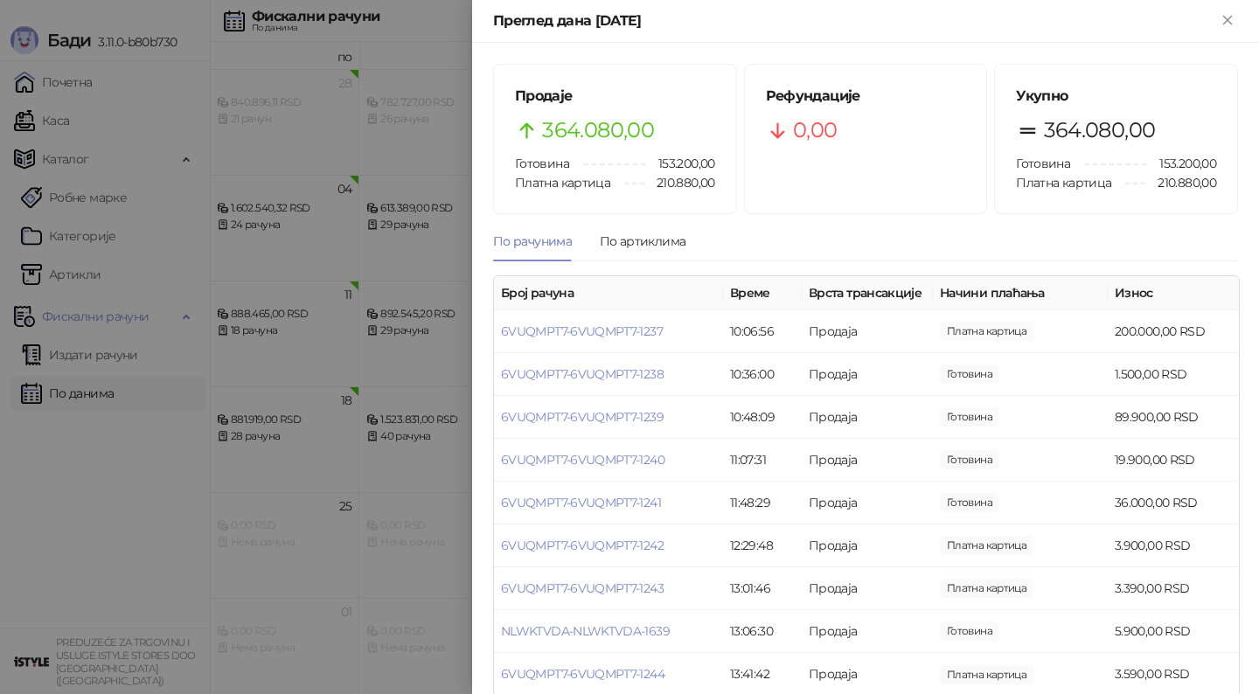
click at [358, 491] on div at bounding box center [629, 347] width 1259 height 694
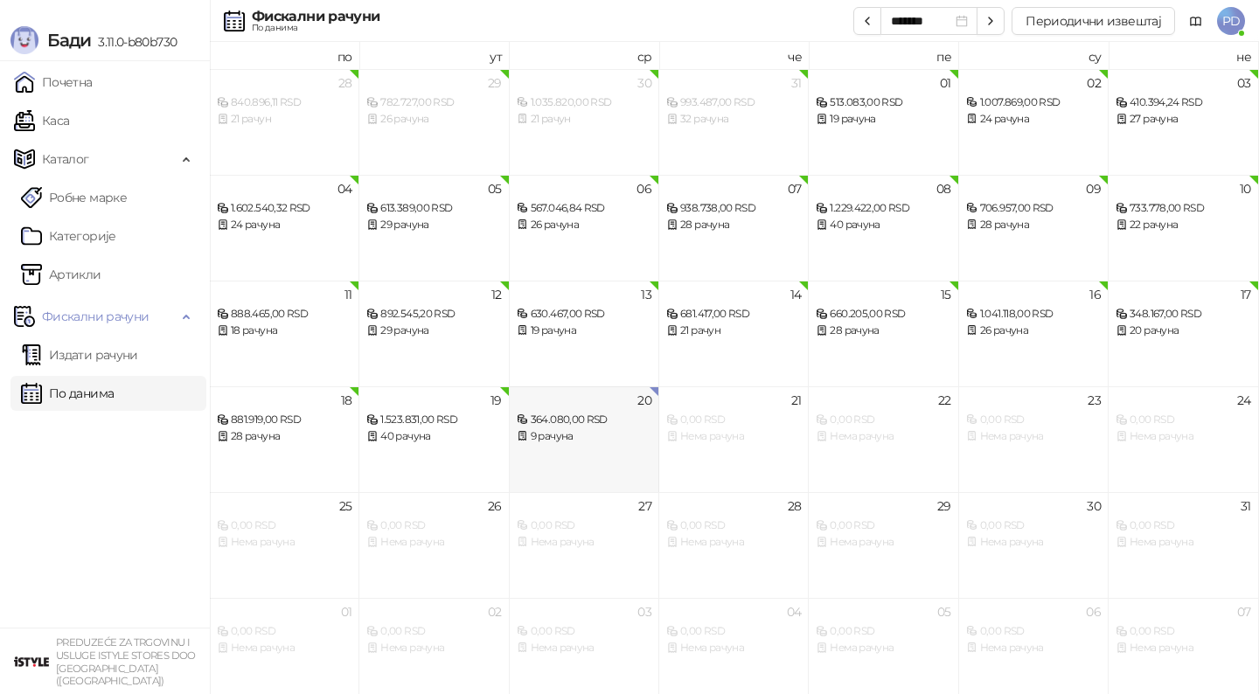
click at [608, 459] on div "20 364.080,00 RSD 9 рачуна" at bounding box center [584, 439] width 149 height 106
